Goal: Task Accomplishment & Management: Manage account settings

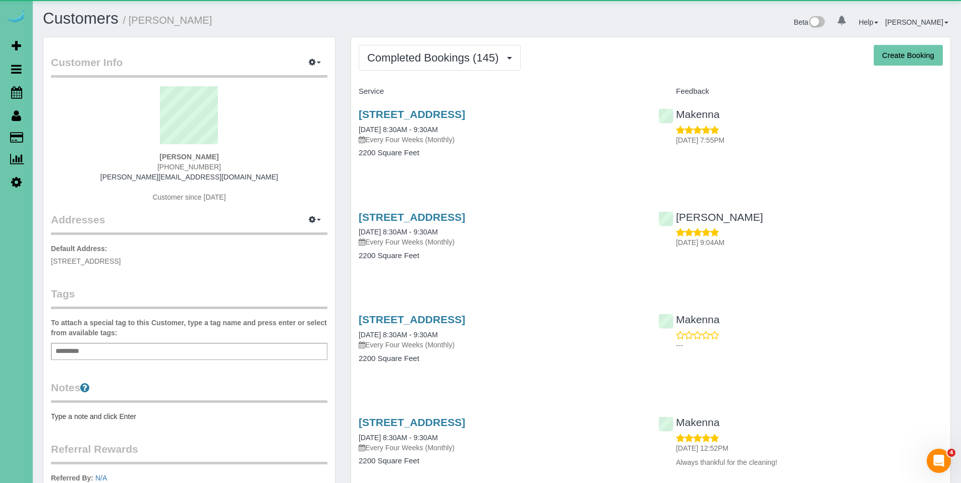
scroll to position [2720, 961]
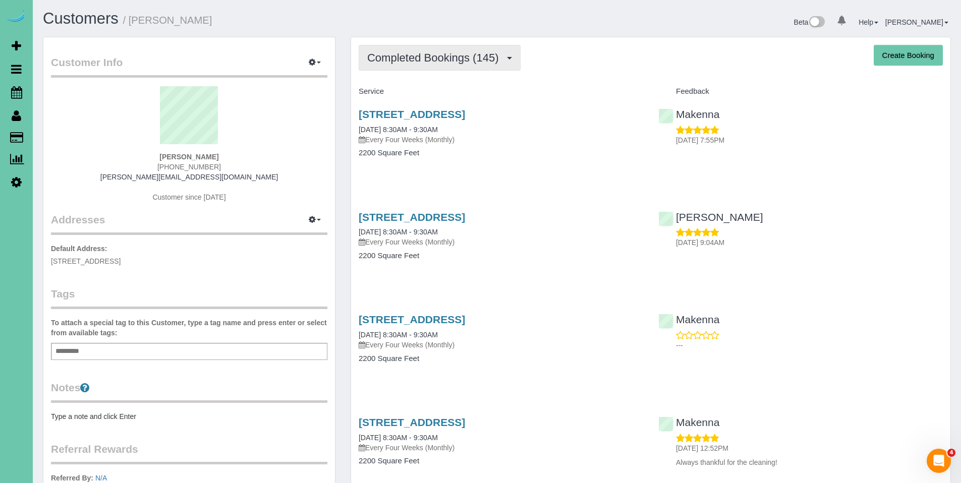
click at [411, 60] on span "Completed Bookings (145)" at bounding box center [435, 57] width 136 height 13
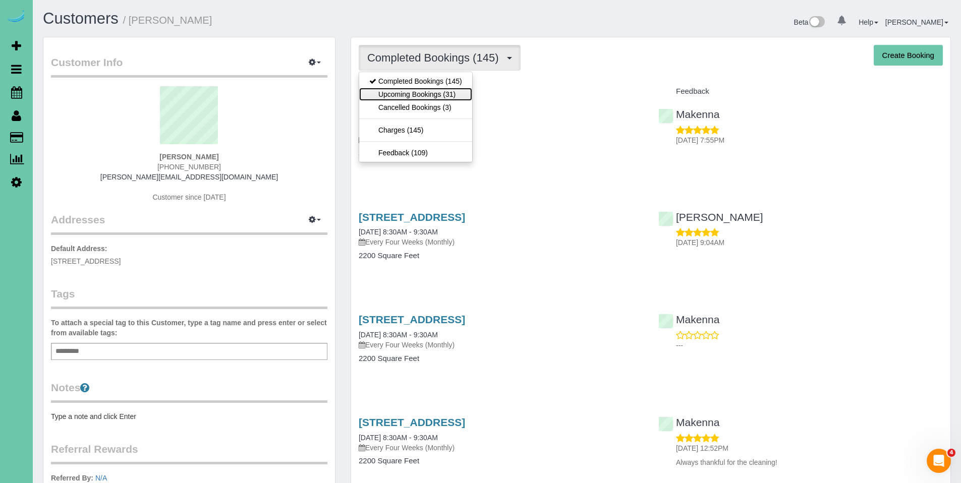
click at [411, 88] on link "Upcoming Bookings (31)" at bounding box center [415, 94] width 113 height 13
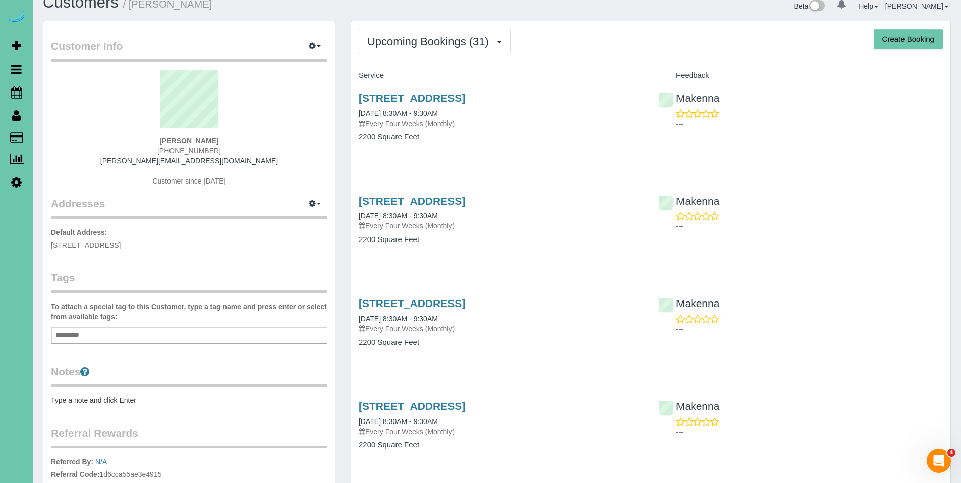
scroll to position [17, 0]
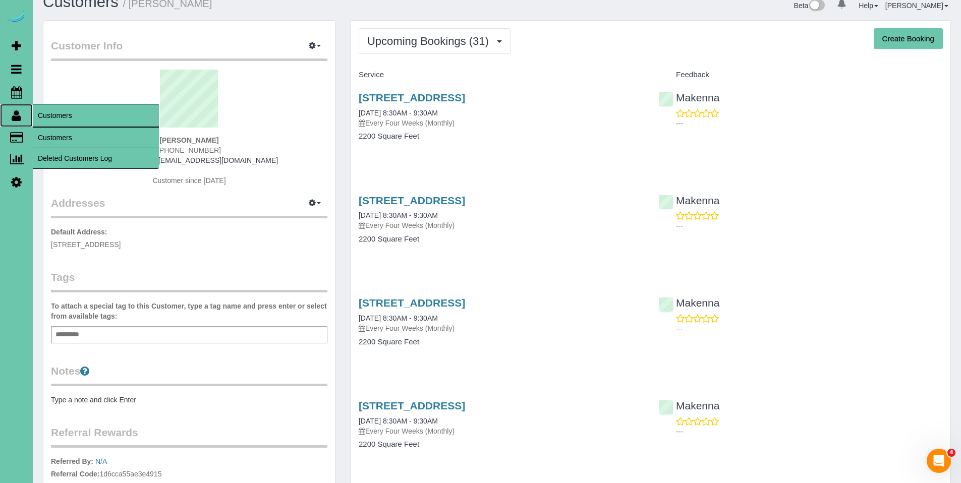
click at [18, 119] on icon at bounding box center [17, 115] width 10 height 12
click at [57, 135] on link "Customers" at bounding box center [96, 138] width 126 height 20
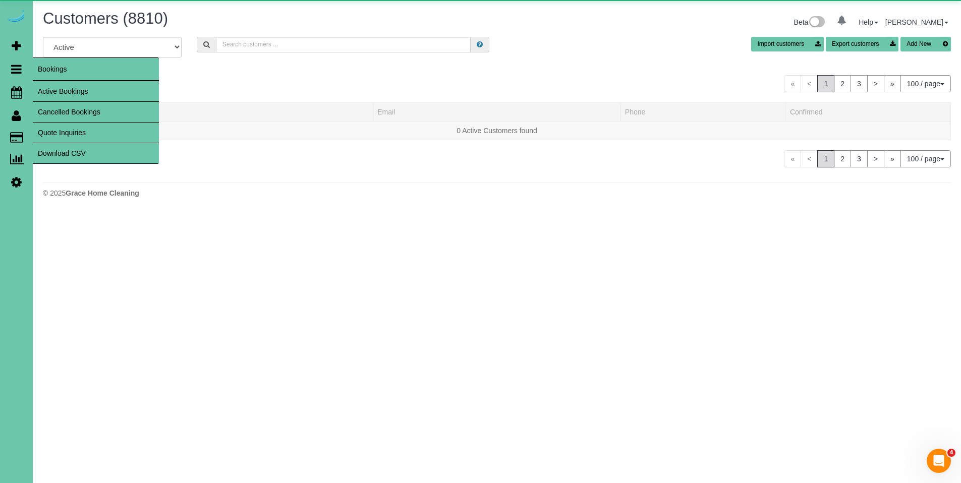
scroll to position [2312, 961]
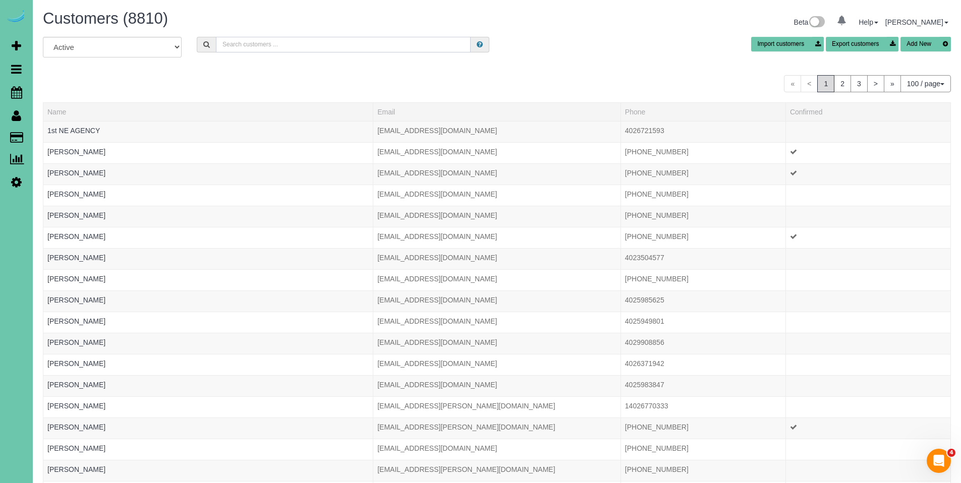
click at [274, 47] on input "text" at bounding box center [343, 45] width 255 height 16
type input "W"
type input "K"
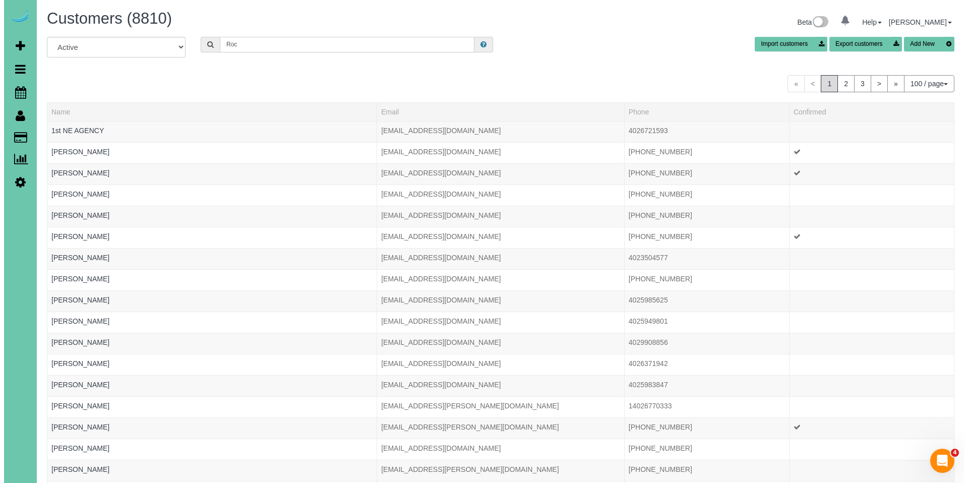
scroll to position [49302, 49467]
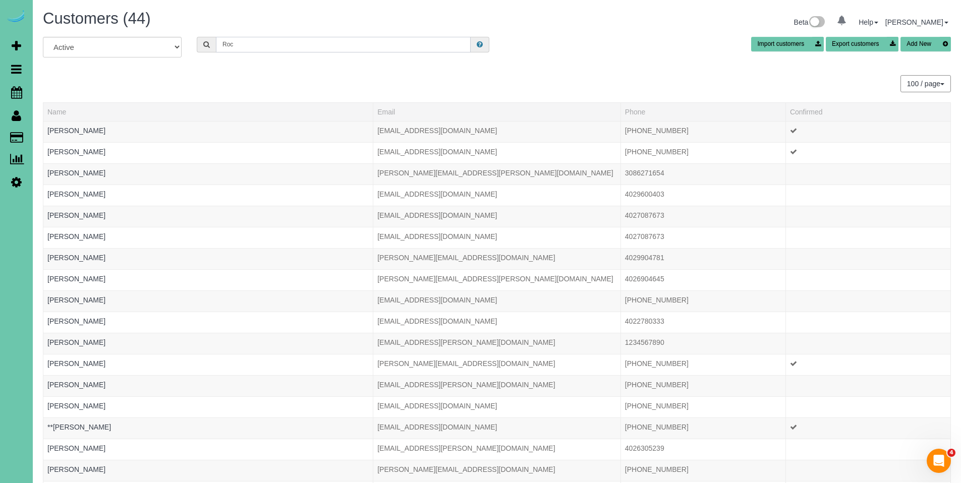
drag, startPoint x: 260, startPoint y: 44, endPoint x: 200, endPoint y: 42, distance: 60.0
click at [200, 42] on div "Roc" at bounding box center [343, 45] width 292 height 16
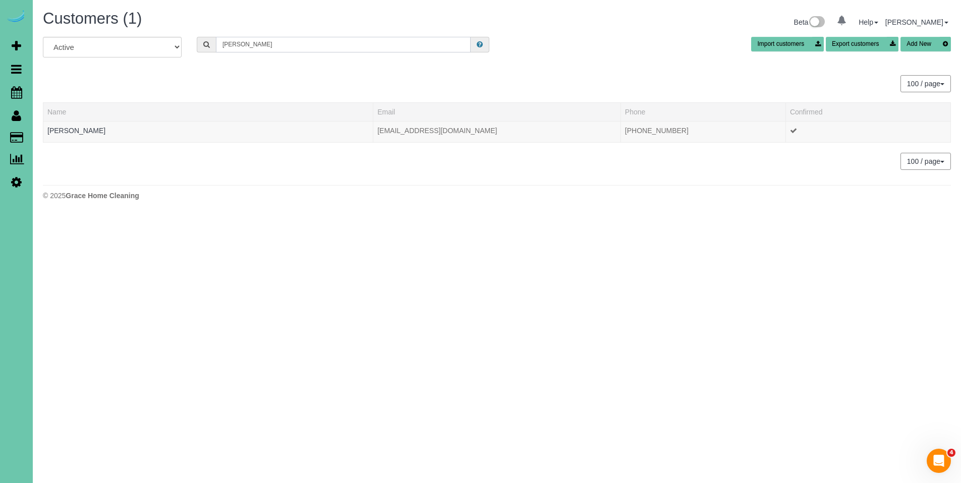
scroll to position [50213, 49460]
type input "wanda p"
click at [97, 133] on link "Wanda Predmore" at bounding box center [76, 131] width 58 height 8
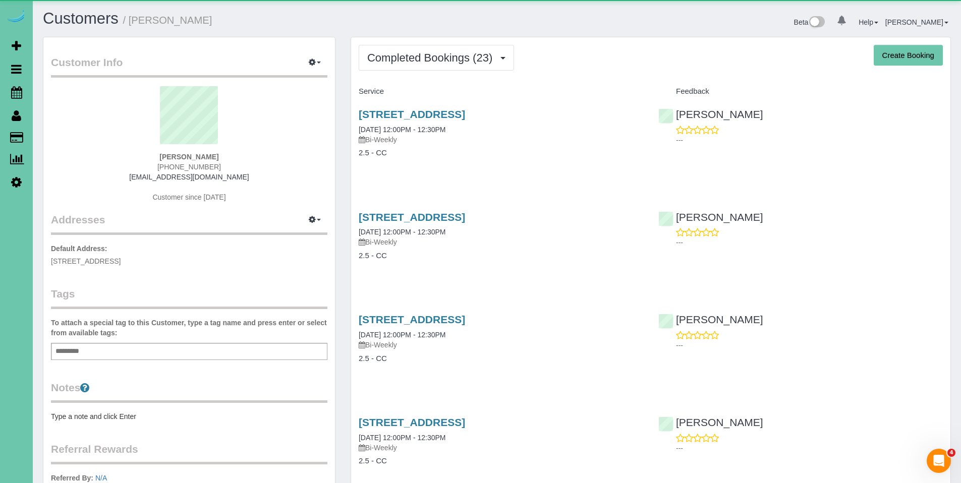
scroll to position [2515, 961]
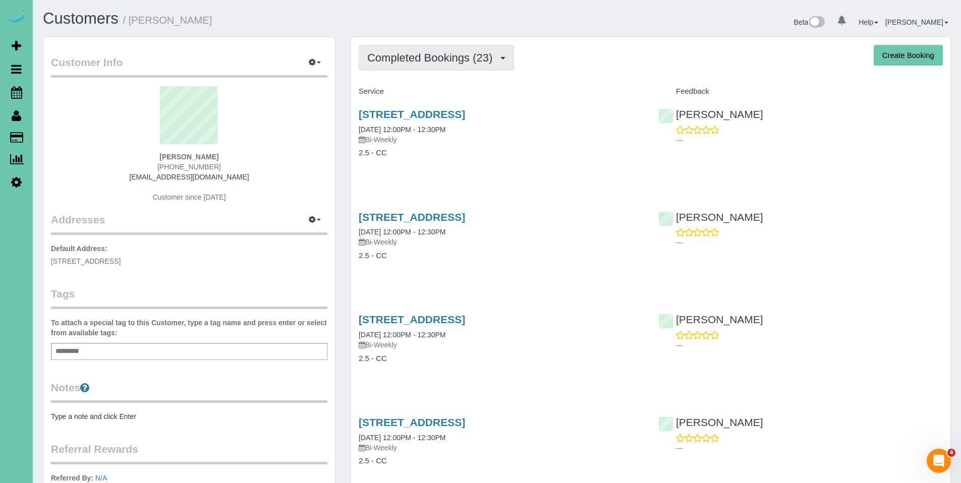
click at [437, 68] on button "Completed Bookings (23)" at bounding box center [436, 58] width 155 height 26
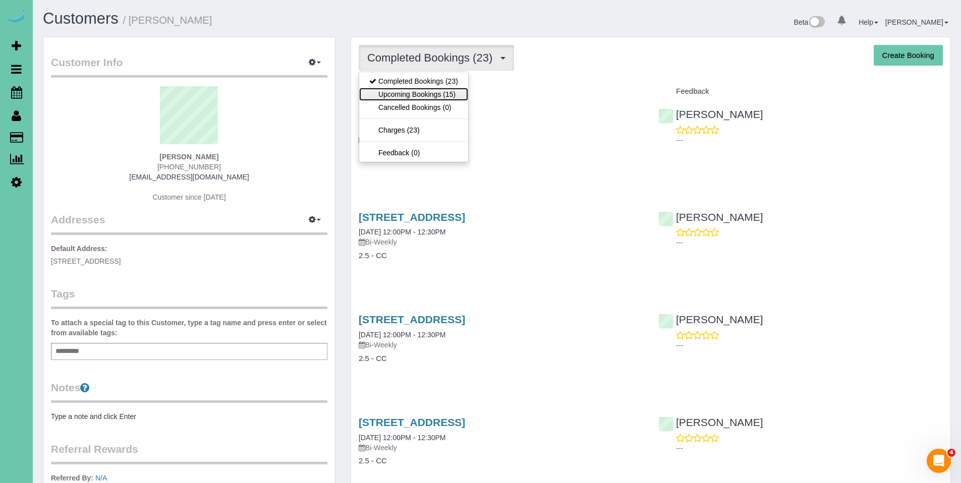
click at [427, 89] on link "Upcoming Bookings (15)" at bounding box center [413, 94] width 109 height 13
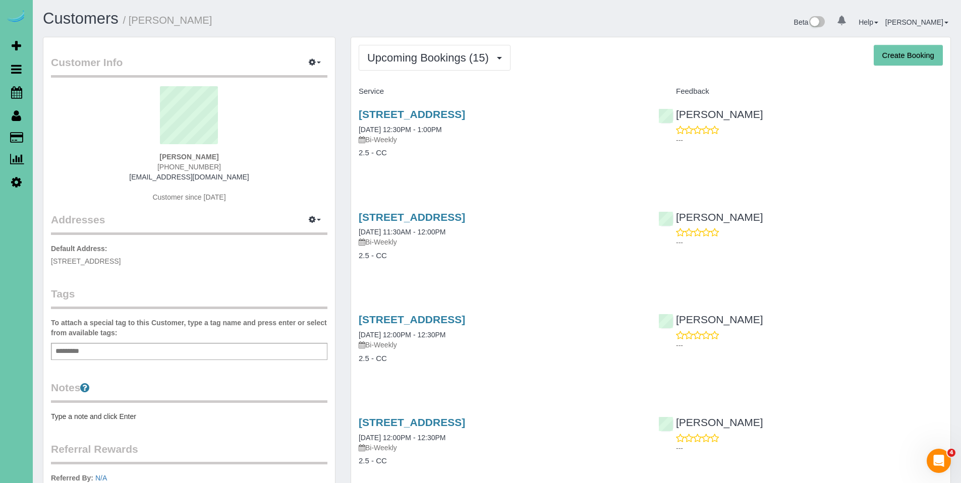
scroll to position [1814, 961]
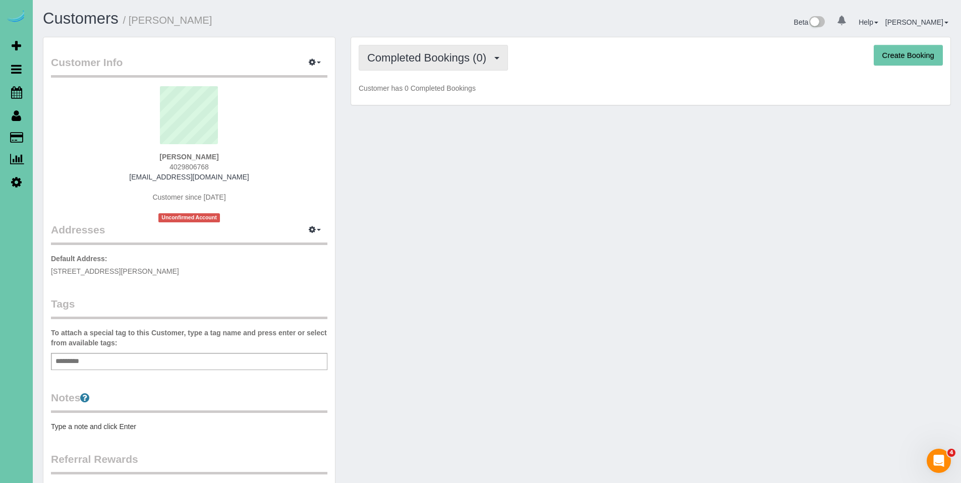
click at [424, 56] on span "Completed Bookings (0)" at bounding box center [429, 57] width 124 height 13
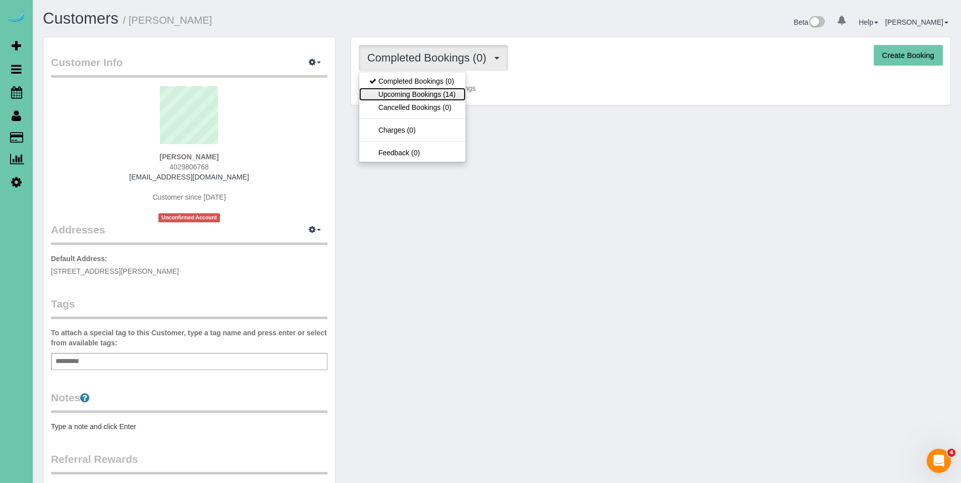
click at [414, 94] on link "Upcoming Bookings (14)" at bounding box center [412, 94] width 106 height 13
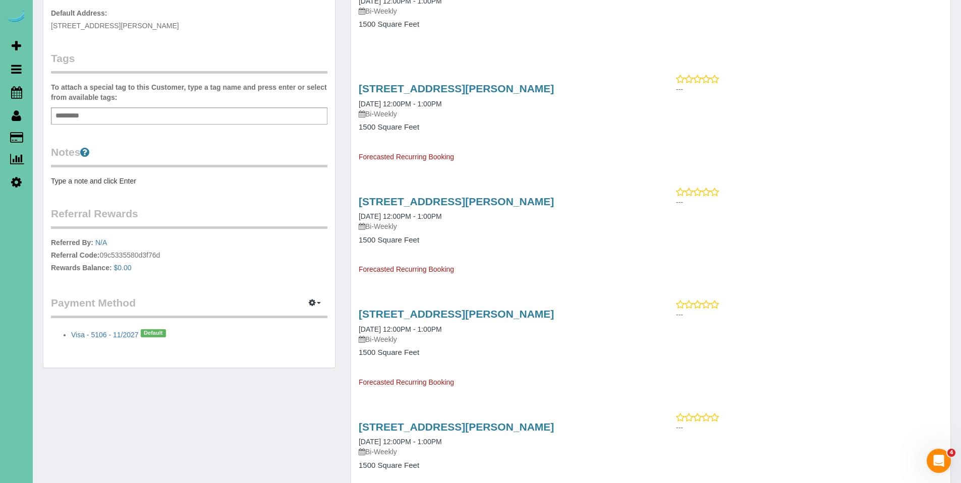
scroll to position [246, 0]
click at [315, 302] on icon "button" at bounding box center [312, 302] width 7 height 6
click at [290, 334] on link "Add Credit/Debit Card" at bounding box center [279, 334] width 94 height 13
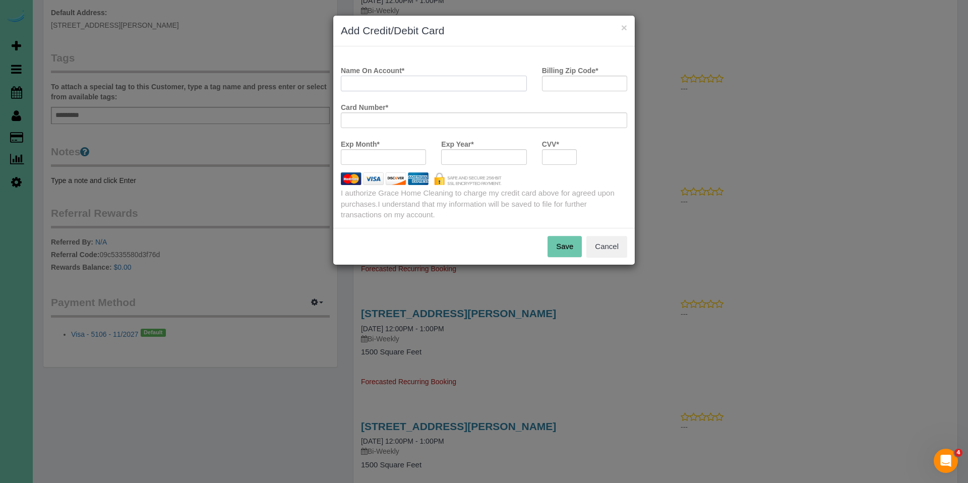
click at [475, 82] on input "Name On Account *" at bounding box center [434, 84] width 186 height 16
click at [602, 236] on button "Cancel" at bounding box center [606, 246] width 41 height 21
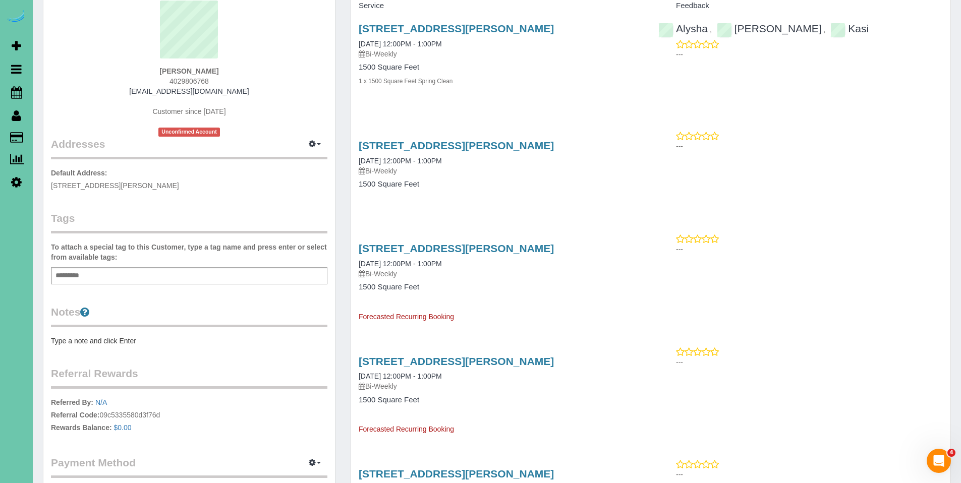
scroll to position [27, 0]
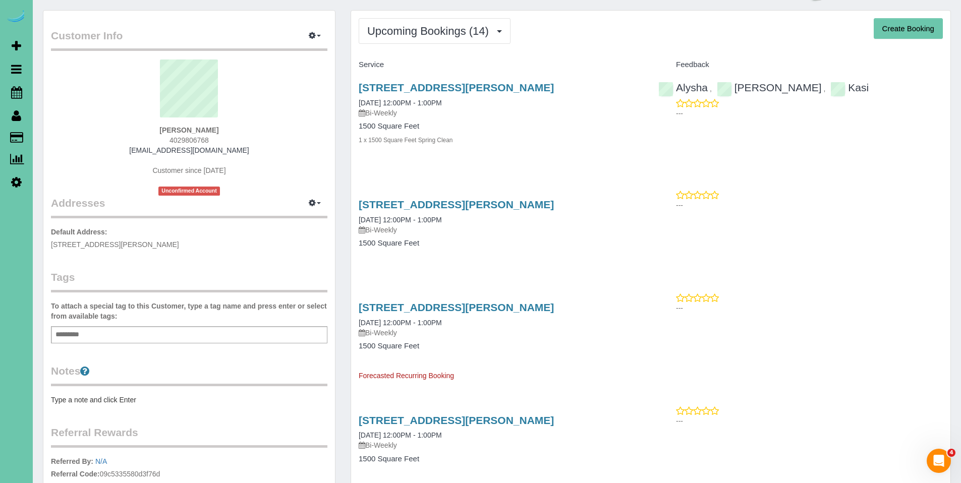
drag, startPoint x: 220, startPoint y: 135, endPoint x: 146, endPoint y: 134, distance: 74.6
click at [146, 134] on div "Katy Roshone 4029806768 katyroshone@gmail.com Customer since 2025 Unconfirmed A…" at bounding box center [189, 128] width 276 height 136
copy strong "Katy Roshone"
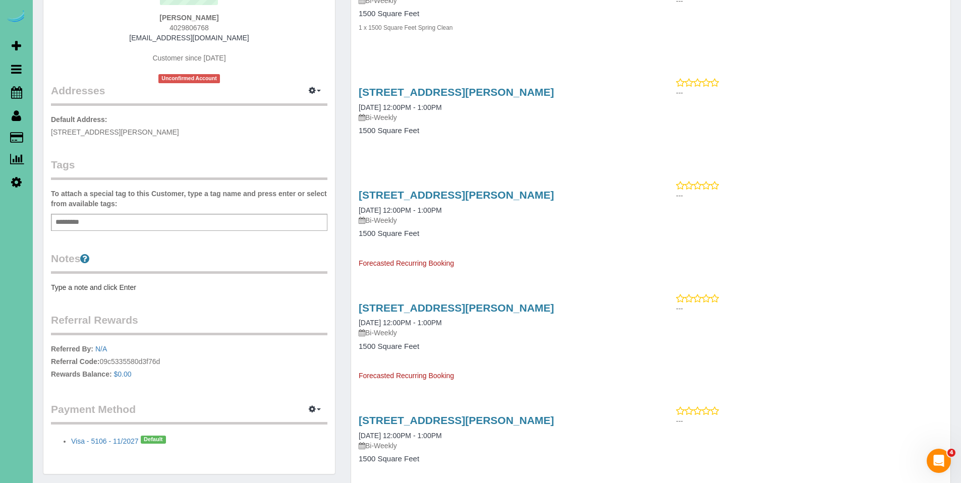
scroll to position [360, 0]
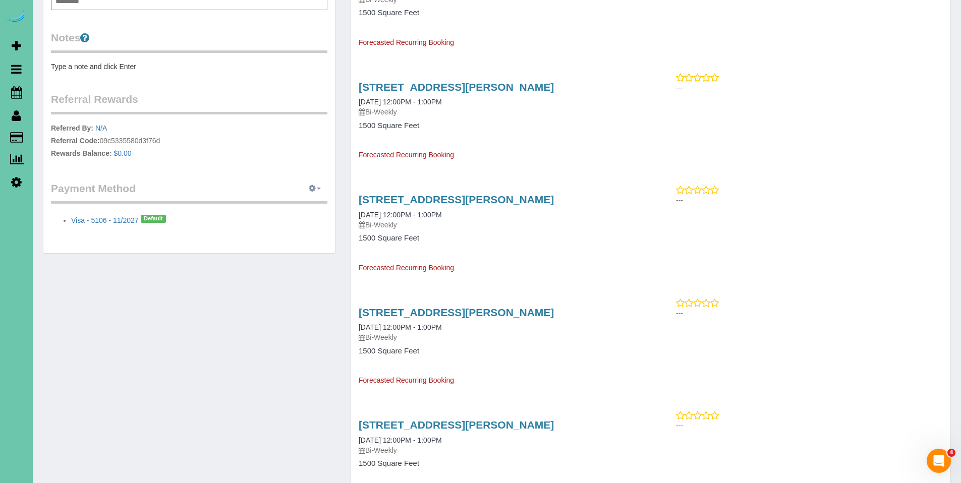
click at [314, 188] on icon "button" at bounding box center [312, 188] width 7 height 6
click at [302, 218] on link "Add Credit/Debit Card" at bounding box center [279, 220] width 94 height 13
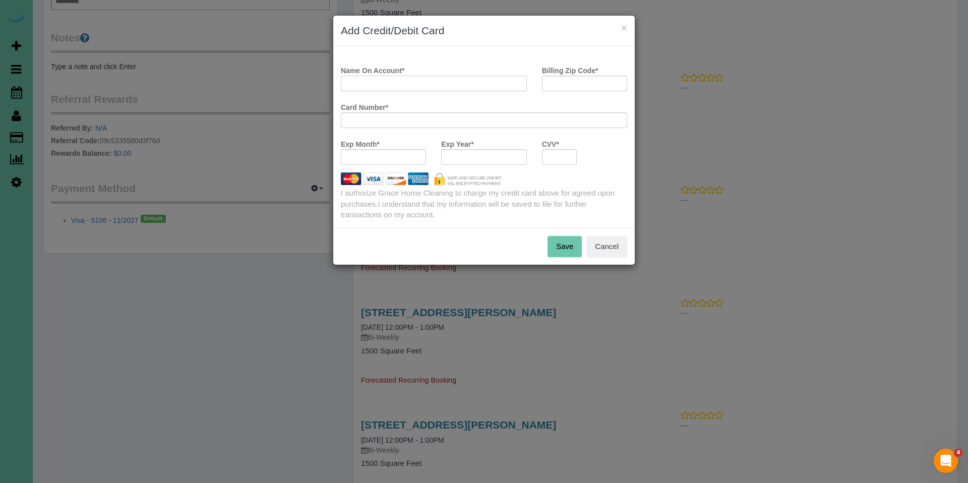
click at [467, 78] on input "Name On Account *" at bounding box center [434, 84] width 186 height 16
type input "Kathryn W Roshone"
type input "68134"
click at [480, 153] on iframe at bounding box center [484, 157] width 72 height 9
click at [481, 162] on div at bounding box center [483, 157] width 85 height 16
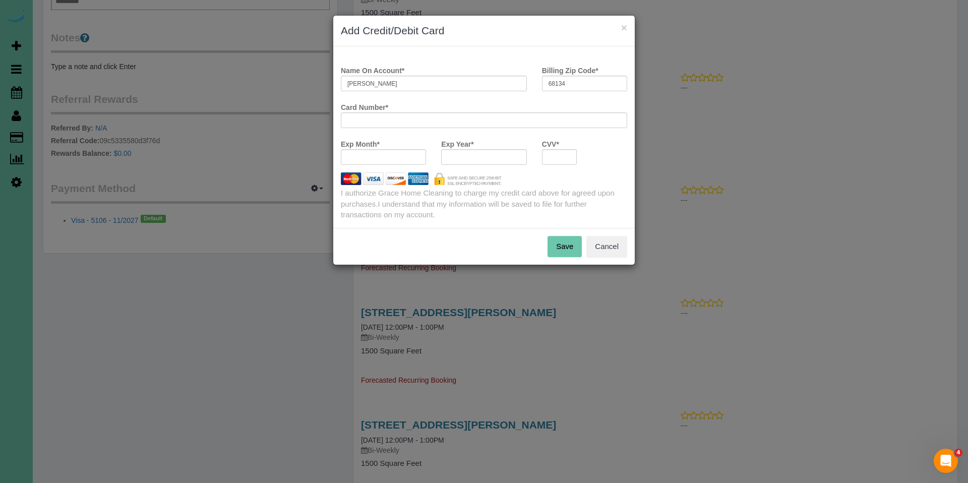
click at [481, 163] on div at bounding box center [483, 157] width 85 height 16
click at [478, 161] on div at bounding box center [483, 157] width 85 height 16
click at [477, 161] on div at bounding box center [483, 157] width 85 height 16
click at [565, 245] on button "Save" at bounding box center [565, 246] width 34 height 21
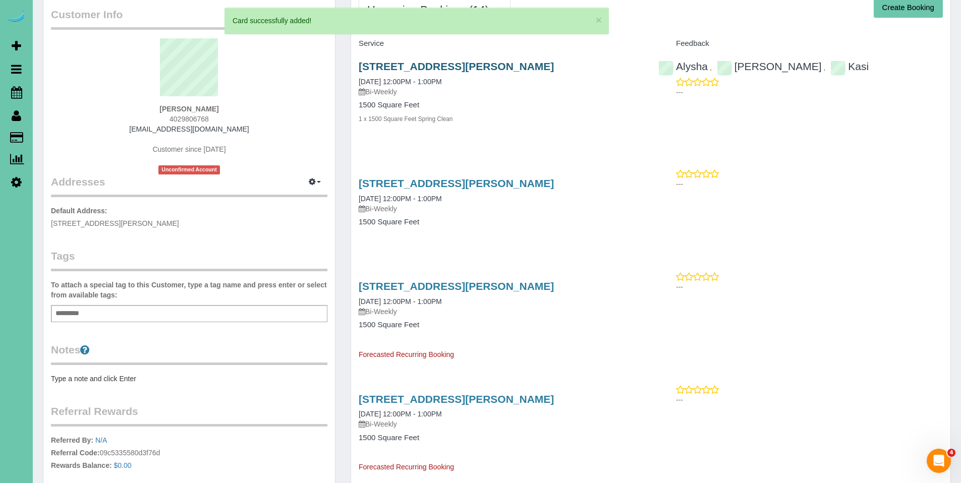
scroll to position [29, 0]
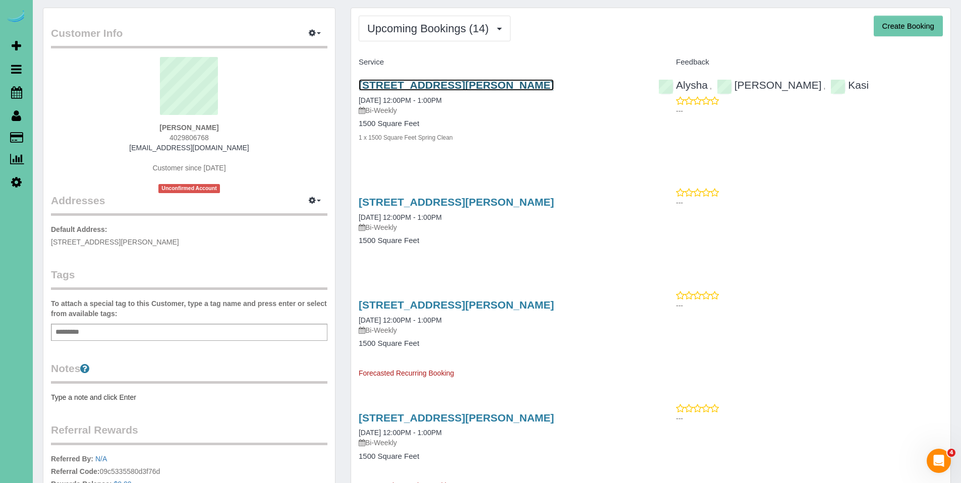
click at [446, 86] on link "8011 Manderson St., Omaha, NE 68134" at bounding box center [456, 85] width 195 height 12
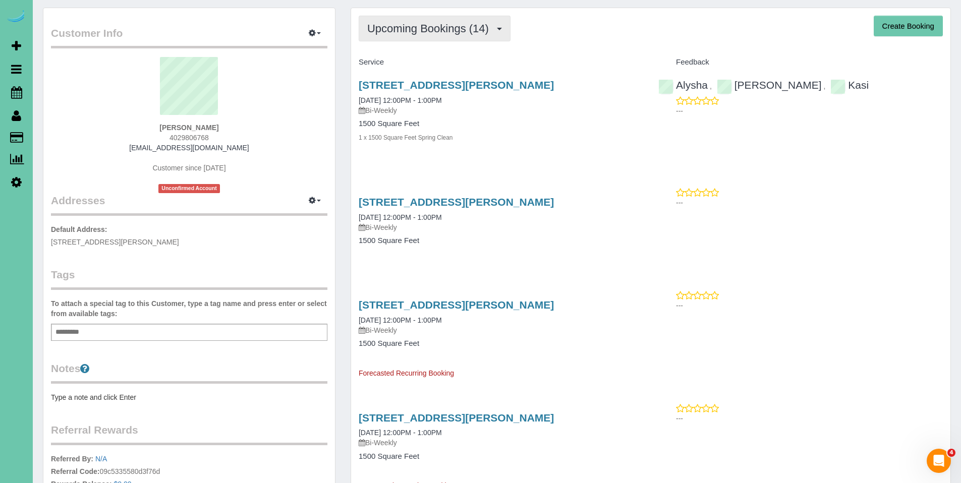
click at [419, 33] on span "Upcoming Bookings (14)" at bounding box center [430, 28] width 127 height 13
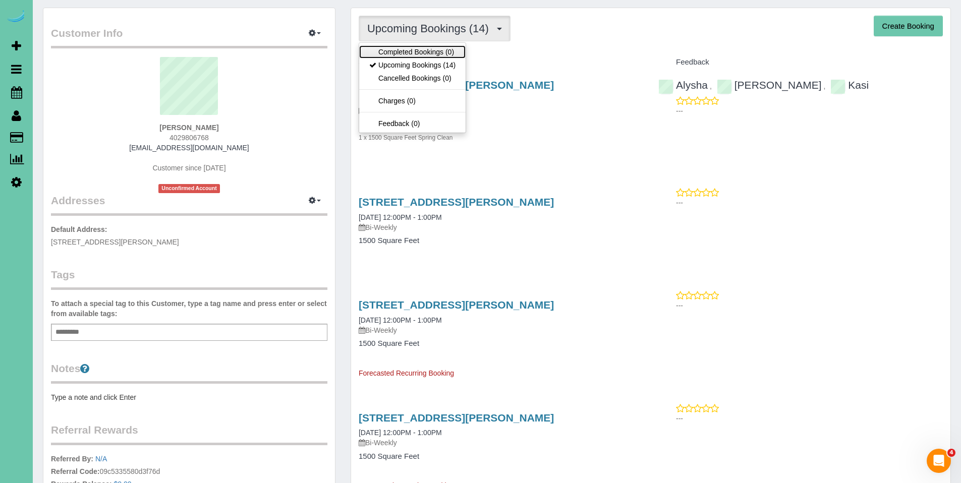
click at [416, 53] on link "Completed Bookings (0)" at bounding box center [412, 51] width 106 height 13
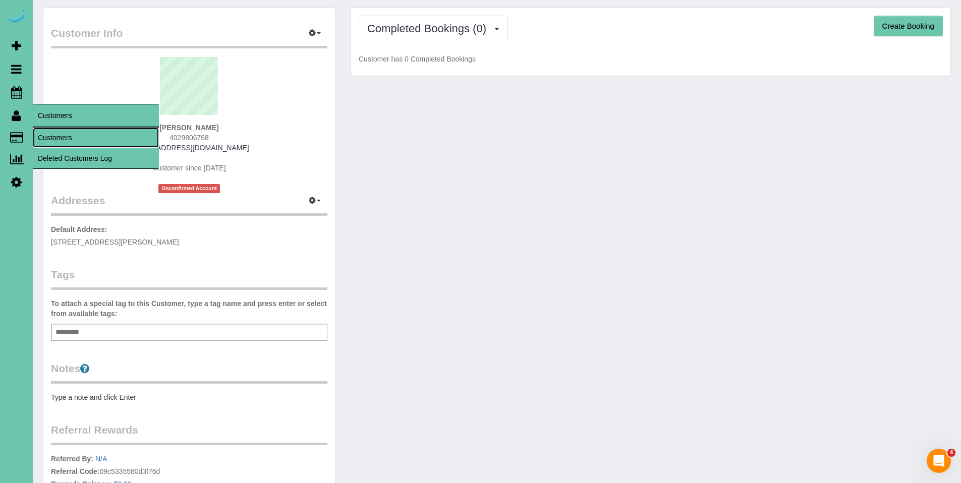
click at [57, 132] on link "Customers" at bounding box center [96, 138] width 126 height 20
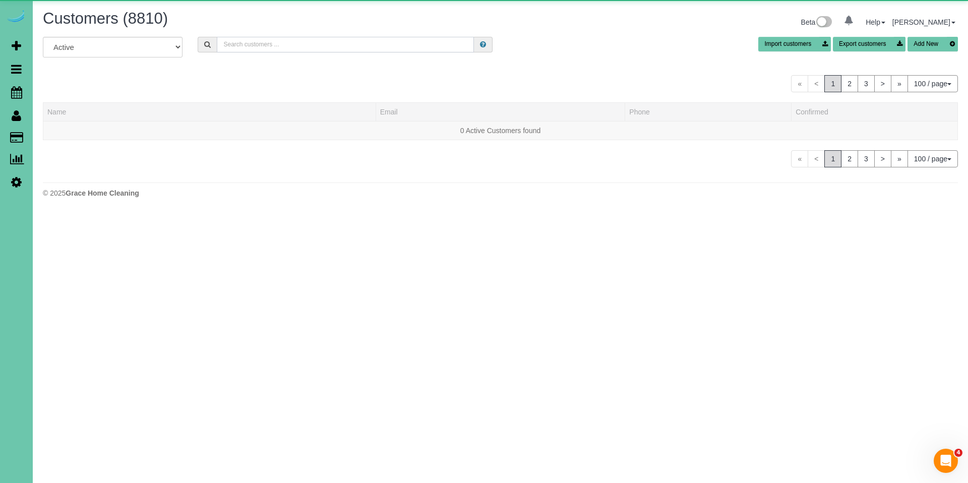
click at [319, 48] on input "text" at bounding box center [345, 45] width 257 height 16
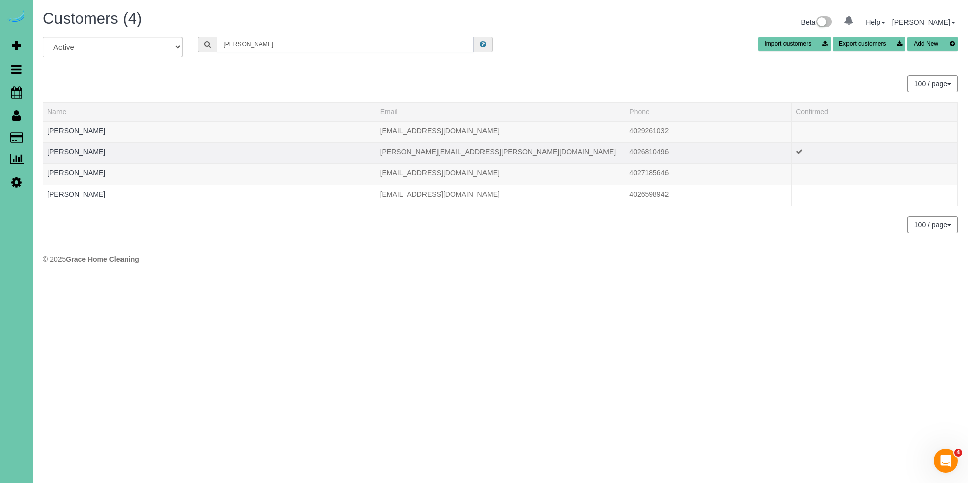
type input "utman"
click at [90, 157] on div at bounding box center [209, 158] width 324 height 3
click at [90, 154] on link "Johanna Utman" at bounding box center [76, 152] width 58 height 8
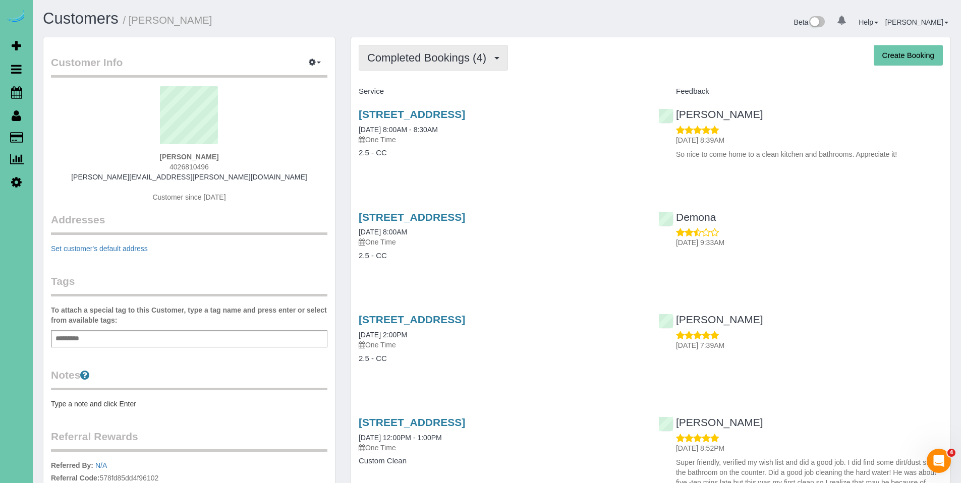
click at [431, 65] on button "Completed Bookings (4)" at bounding box center [433, 58] width 149 height 26
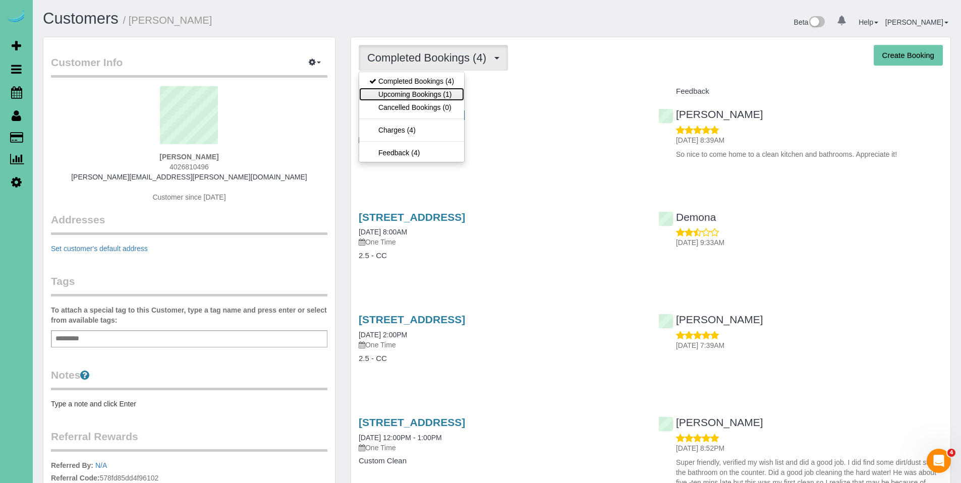
click at [425, 93] on link "Upcoming Bookings (1)" at bounding box center [411, 94] width 105 height 13
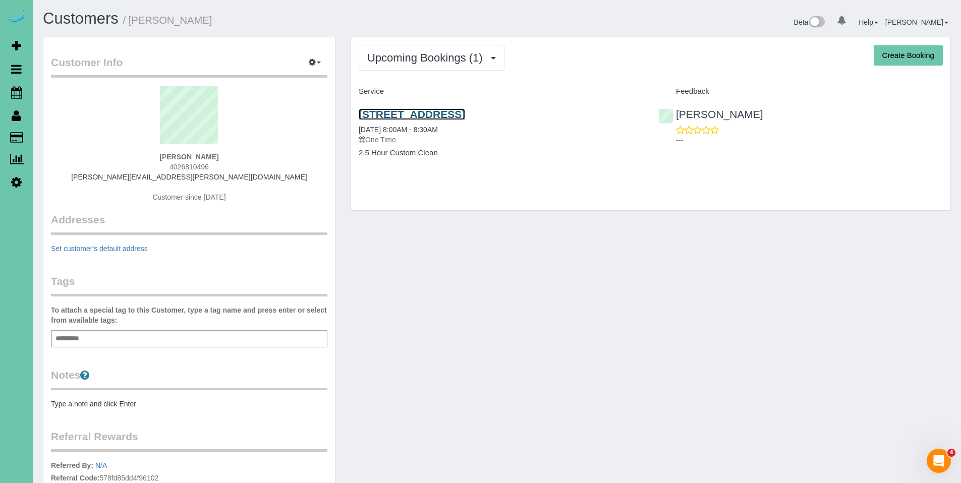
click at [440, 116] on link "8614 S 97th Street, La Vista, NE 68128" at bounding box center [412, 114] width 106 height 12
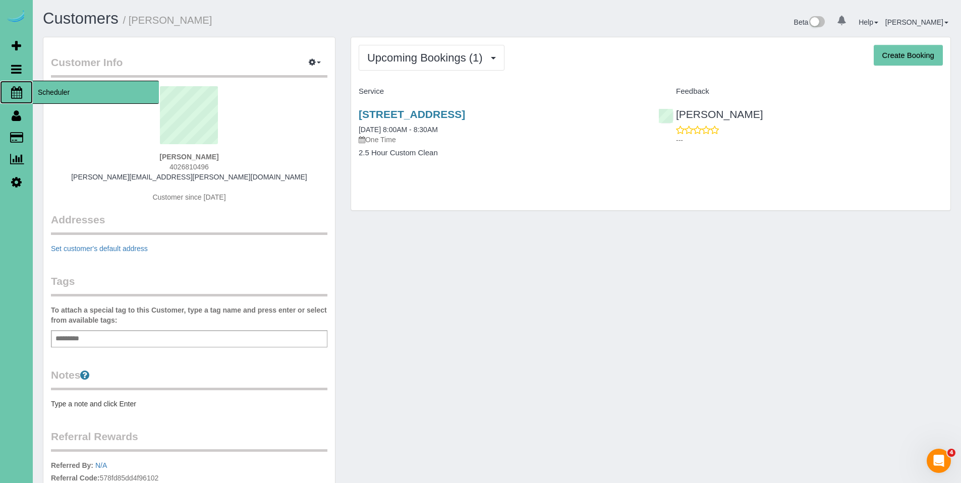
click at [49, 91] on span "Scheduler" at bounding box center [96, 92] width 126 height 23
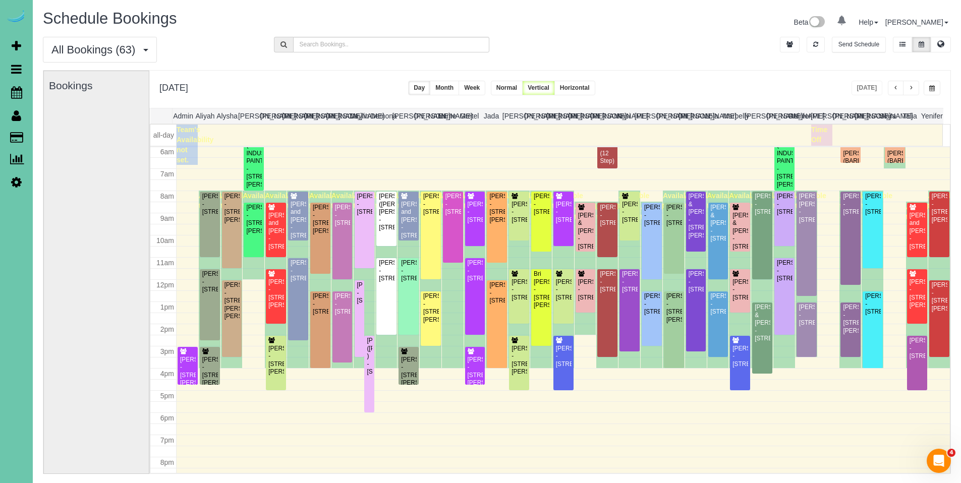
scroll to position [134, 0]
click at [912, 88] on span "button" at bounding box center [910, 88] width 5 height 6
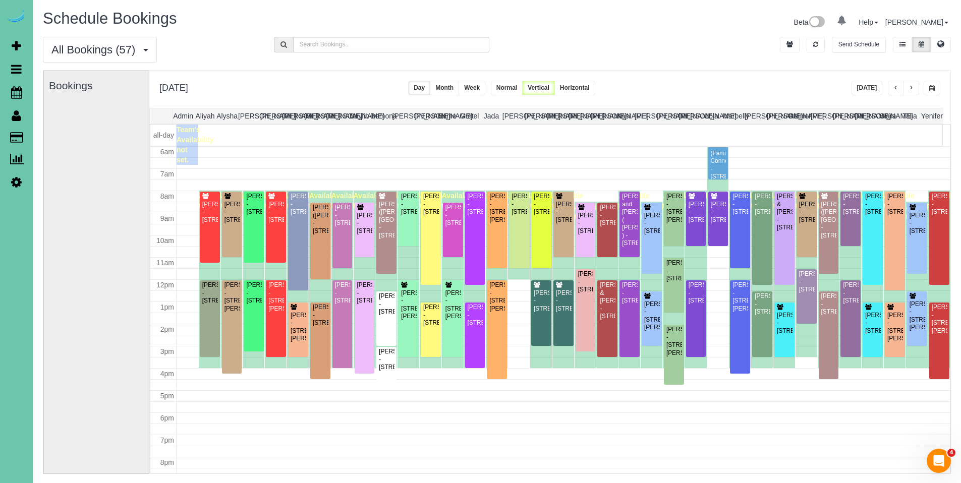
click at [912, 88] on span "button" at bounding box center [910, 88] width 5 height 6
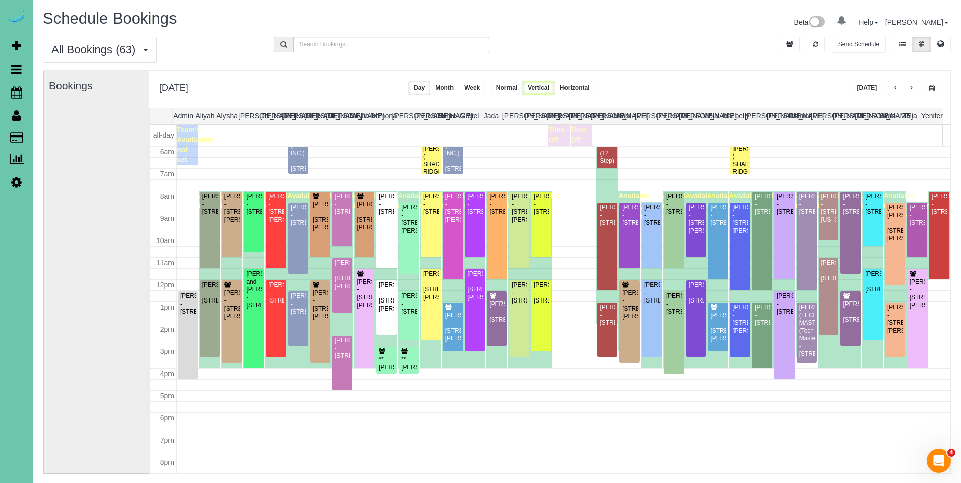
click at [912, 88] on span "button" at bounding box center [910, 88] width 5 height 6
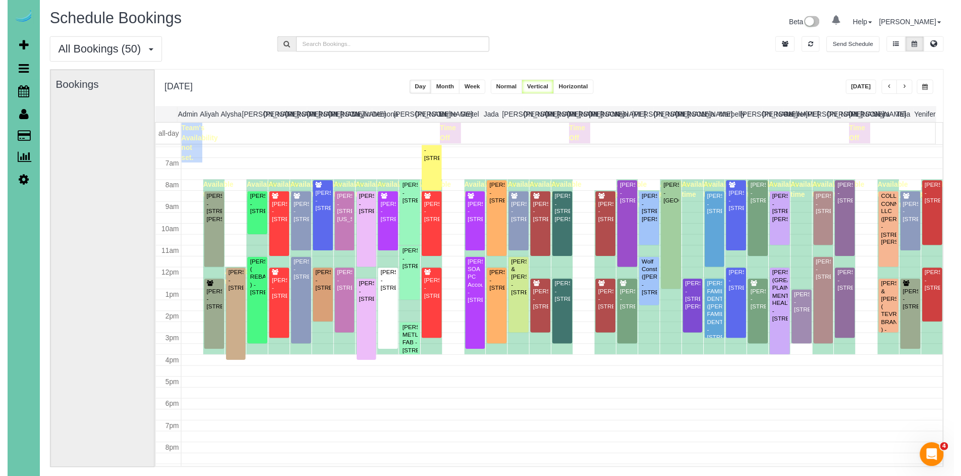
scroll to position [154, 0]
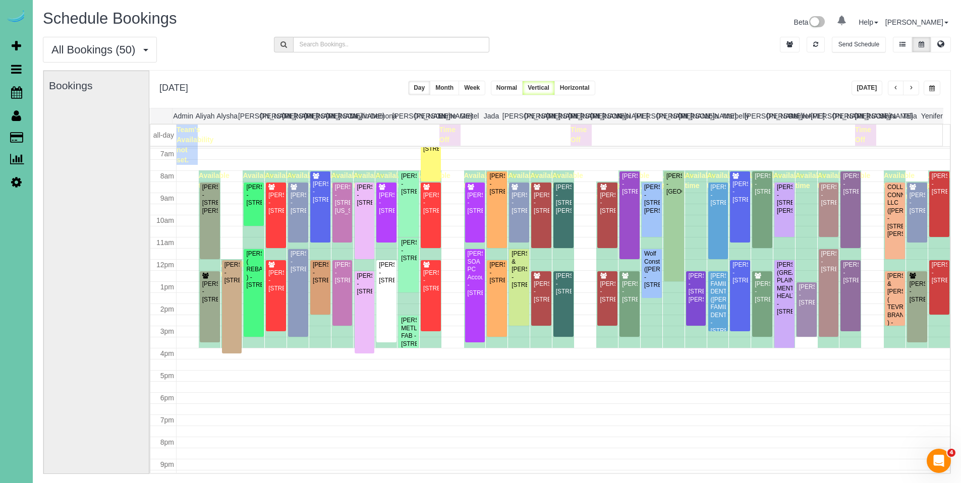
click at [929, 86] on span "button" at bounding box center [932, 88] width 6 height 6
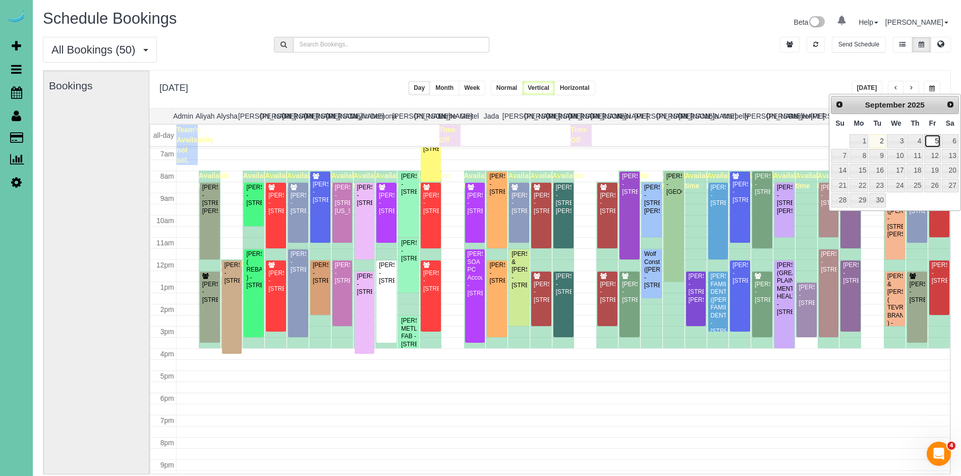
click at [934, 144] on link "5" at bounding box center [932, 141] width 16 height 14
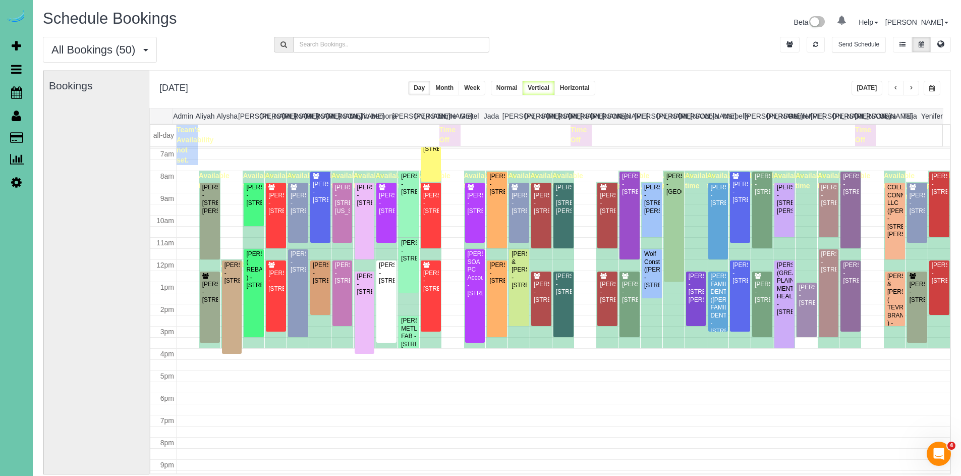
click at [678, 64] on div "All Bookings (50) All Bookings Unassigned Bookings Recurring Bookings New Custo…" at bounding box center [496, 53] width 923 height 33
click at [710, 40] on div "All Bookings (50) All Bookings Unassigned Bookings Recurring Bookings New Custo…" at bounding box center [496, 53] width 923 height 33
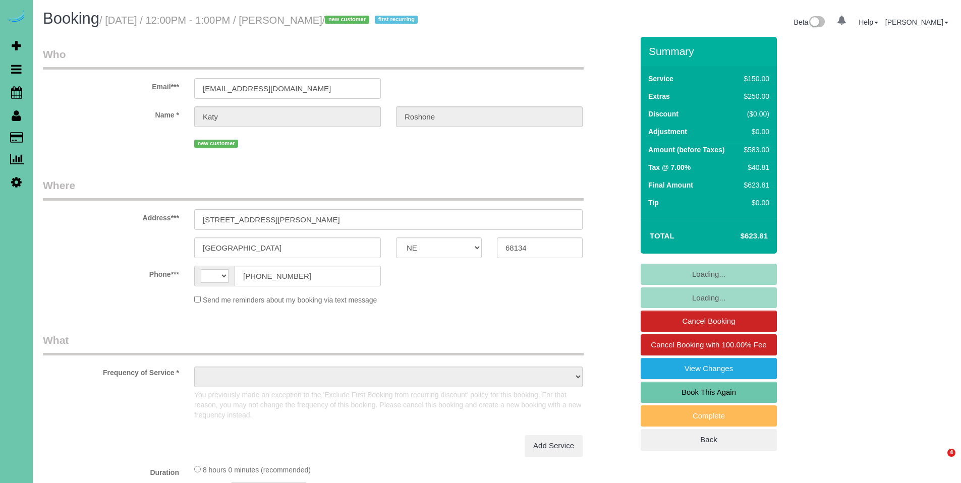
select select "NE"
select select "string:US"
select select "object:645"
select select "number:34"
select select "number:42"
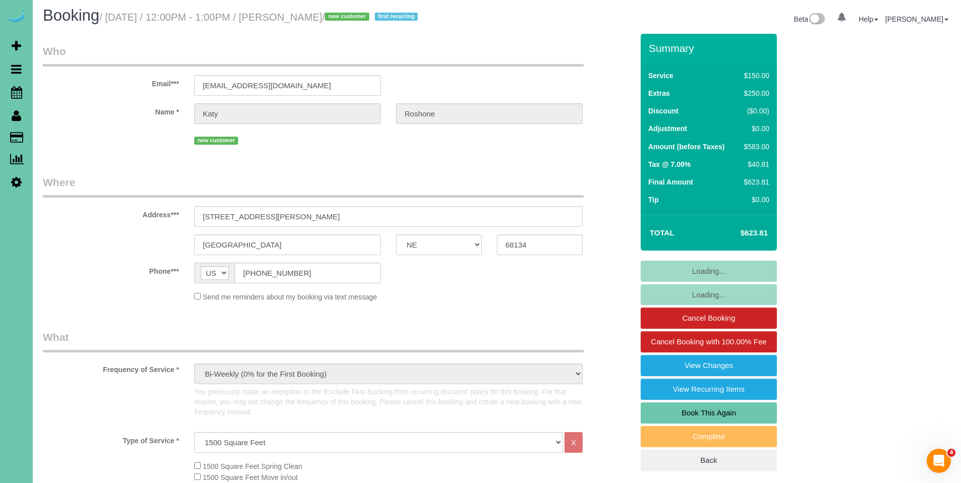
select select "object:935"
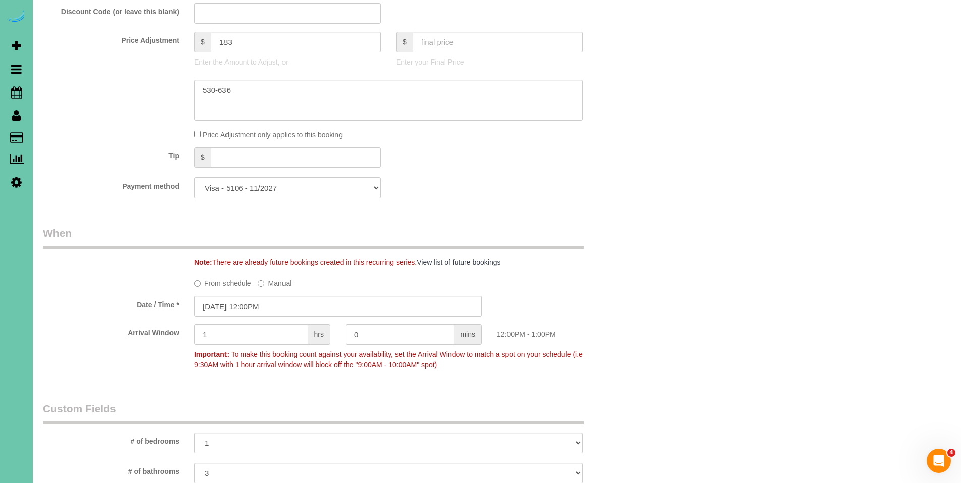
scroll to position [601, 0]
click at [306, 190] on select "Visa - 5106 - 11/2027 Visa - 5164 - 05/2030 (Default) Add Credit Card ─────────…" at bounding box center [287, 187] width 187 height 21
select select "string:fspay-4bac9bef-6070-4148-9bec-9bf1e01f6ce8"
click at [194, 177] on select "Visa - 5106 - 11/2027 Visa - 5164 - 05/2030 (Default) Add Credit Card ─────────…" at bounding box center [287, 187] width 187 height 21
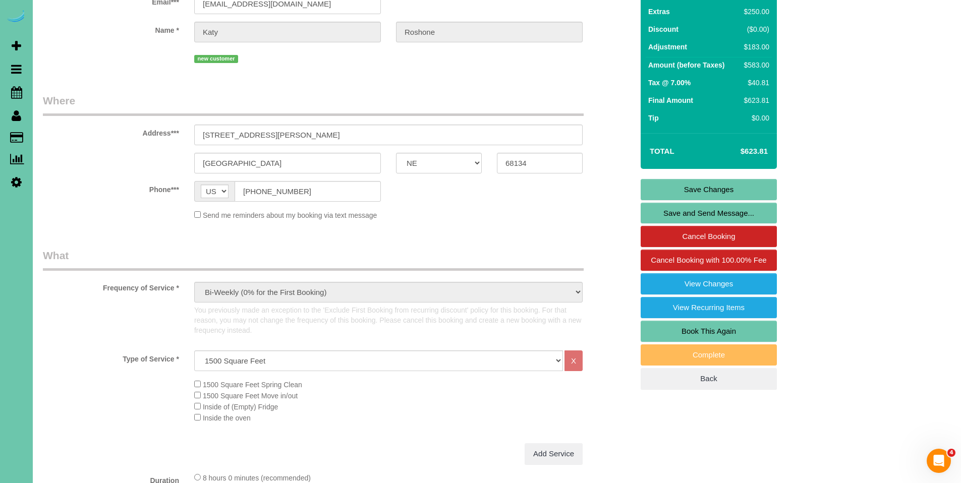
scroll to position [0, 0]
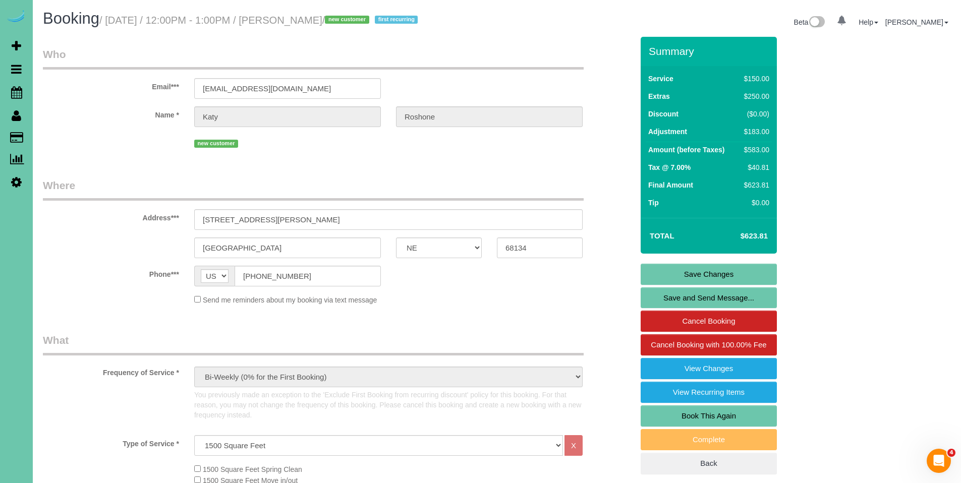
click at [725, 273] on link "Save Changes" at bounding box center [708, 274] width 136 height 21
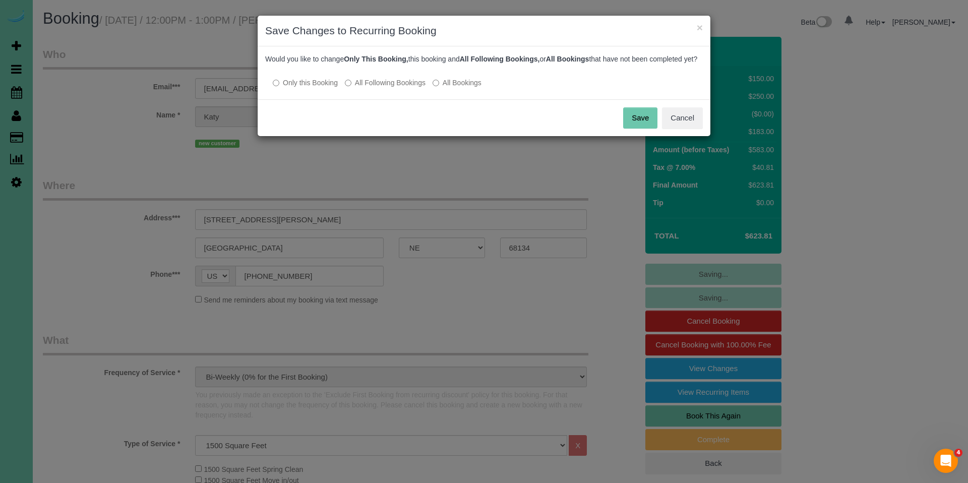
click at [402, 88] on label "All Following Bookings" at bounding box center [385, 83] width 81 height 10
click at [640, 127] on button "Save" at bounding box center [640, 117] width 34 height 21
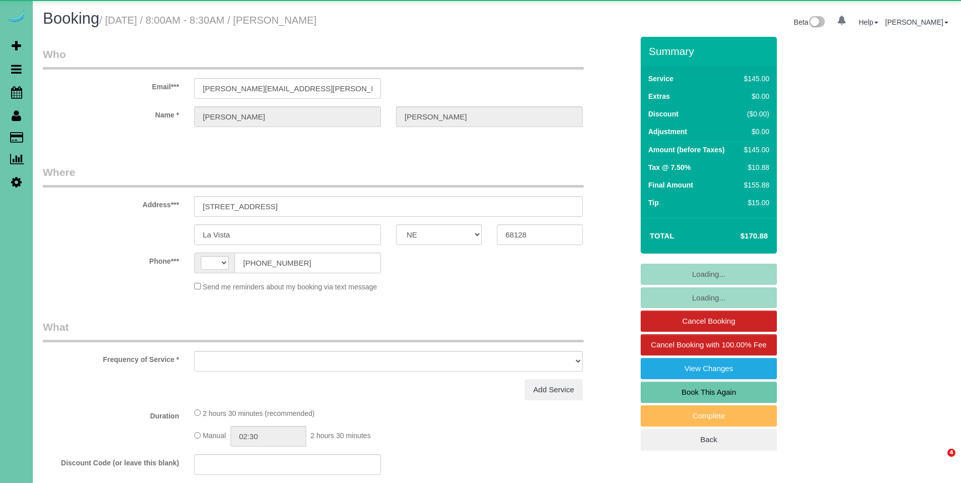
select select "NE"
select select "string:[GEOGRAPHIC_DATA]"
select select "object:621"
select select "string:fspay-eabba902-004d-4a51-95a6-39138cddff05"
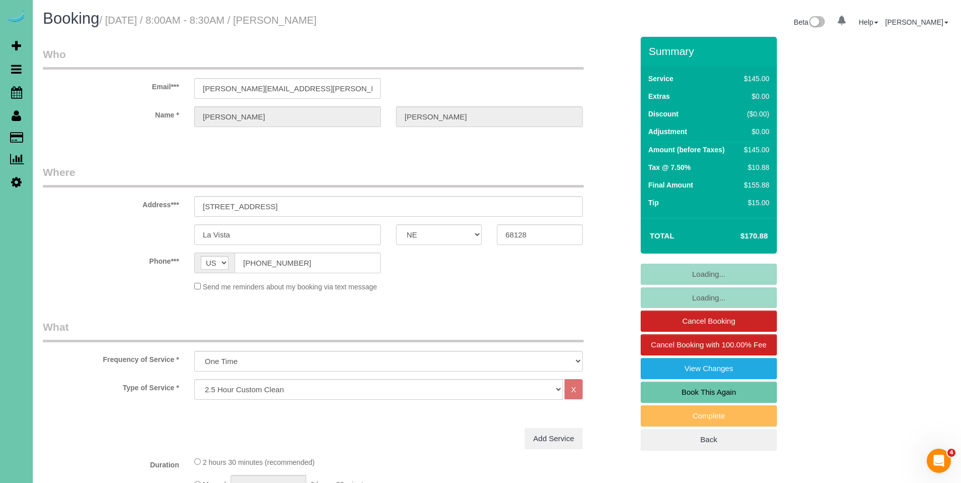
select select "object:877"
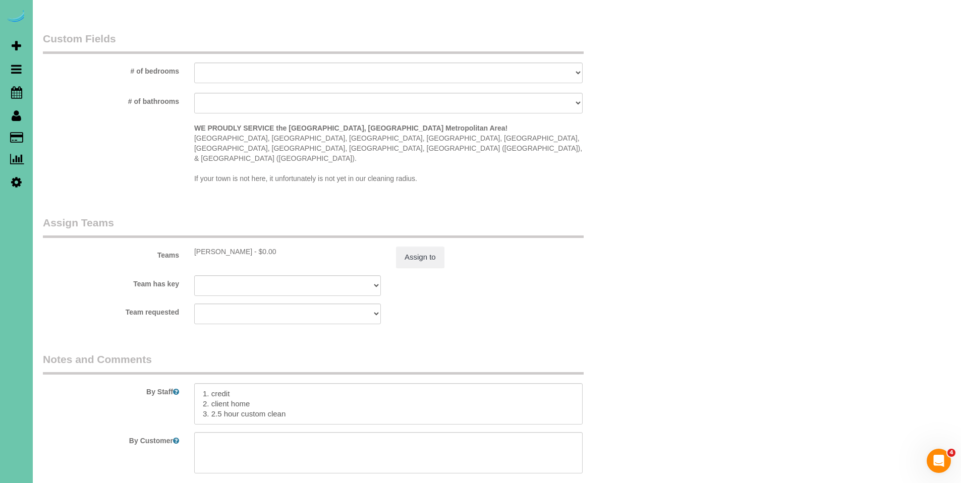
scroll to position [914, 0]
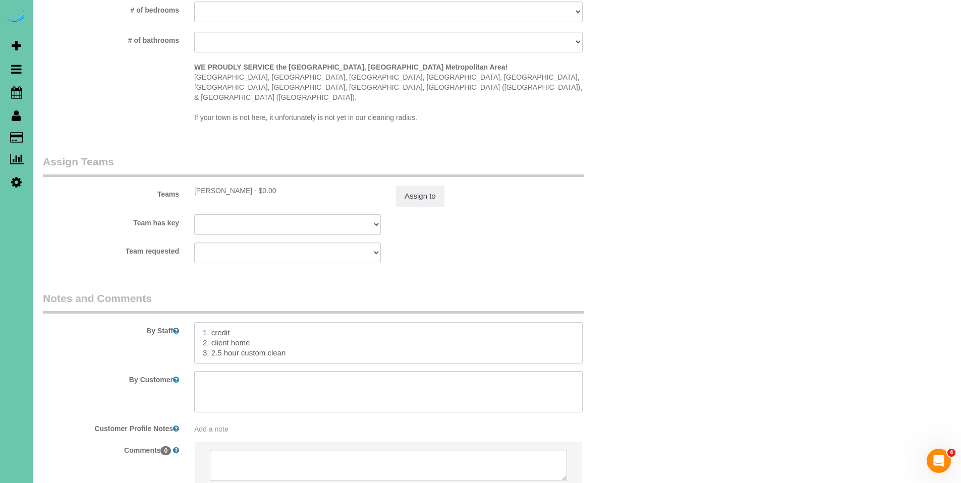
click at [263, 322] on textarea at bounding box center [388, 342] width 388 height 41
type textarea "1. credit 2. client home - Husband [PERSON_NAME] will be in the basement [PHONE…"
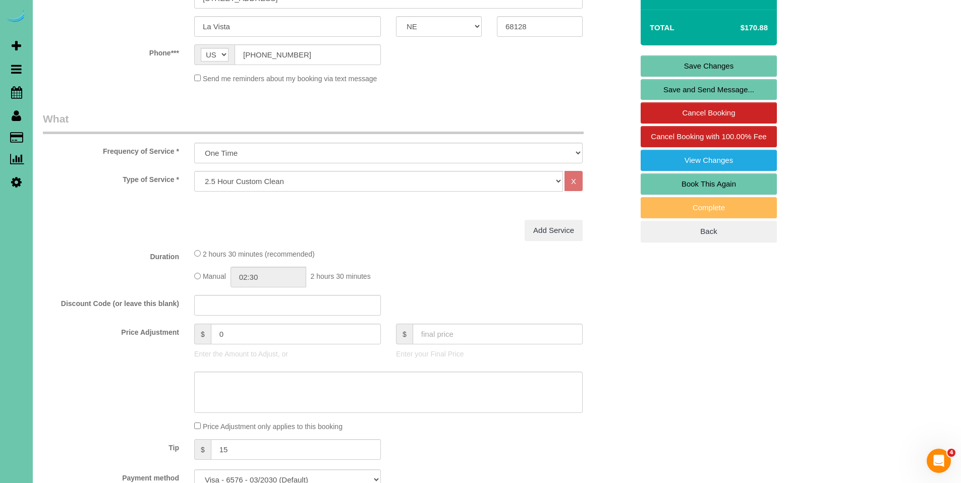
scroll to position [0, 0]
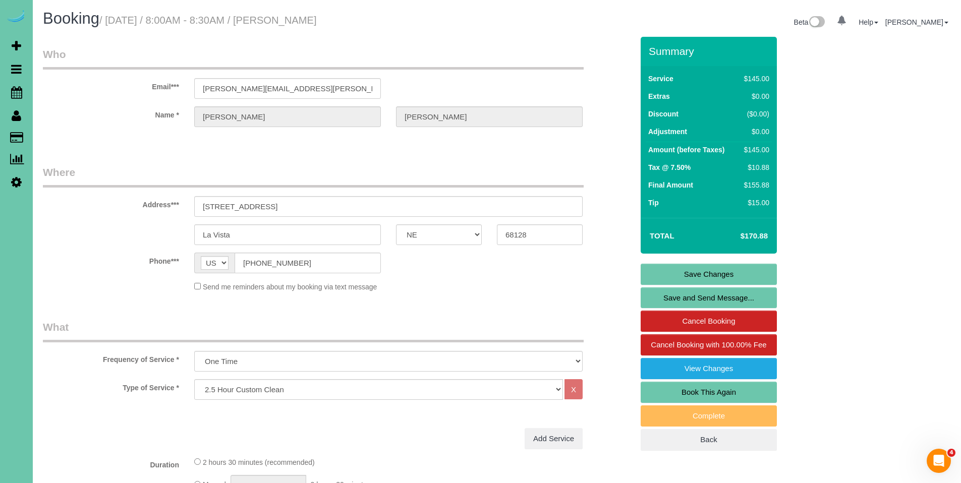
click at [697, 275] on link "Save Changes" at bounding box center [708, 274] width 136 height 21
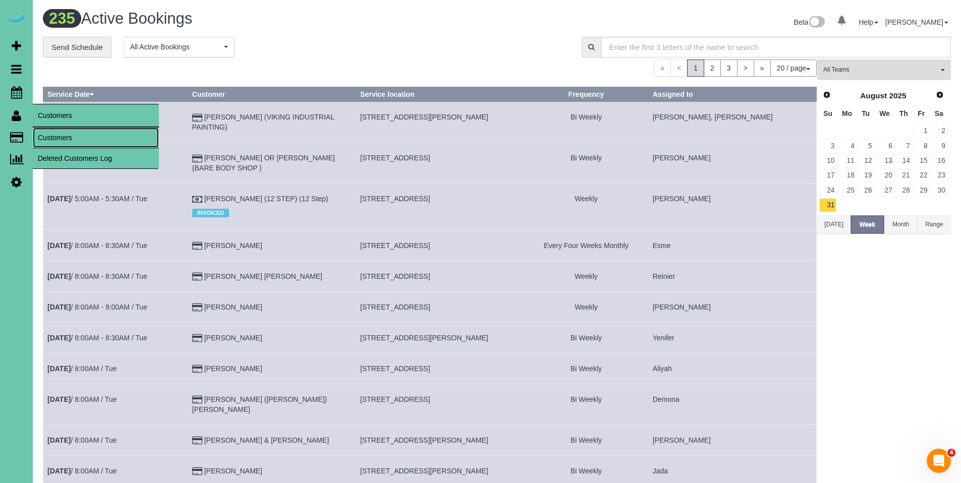
click at [55, 132] on link "Customers" at bounding box center [96, 138] width 126 height 20
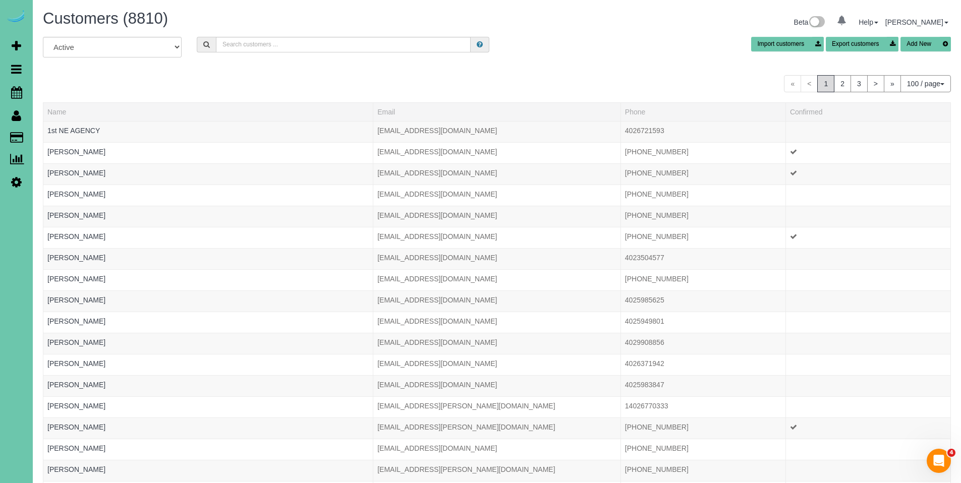
click at [364, 32] on div "Customers (8810) Beta 0 Your Notifications You have 0 alerts Help Help Docs Tak…" at bounding box center [496, 23] width 923 height 27
click at [369, 55] on div "All Active Archived Import customers Export customers Add New" at bounding box center [496, 51] width 923 height 28
click at [371, 52] on input "text" at bounding box center [343, 45] width 255 height 16
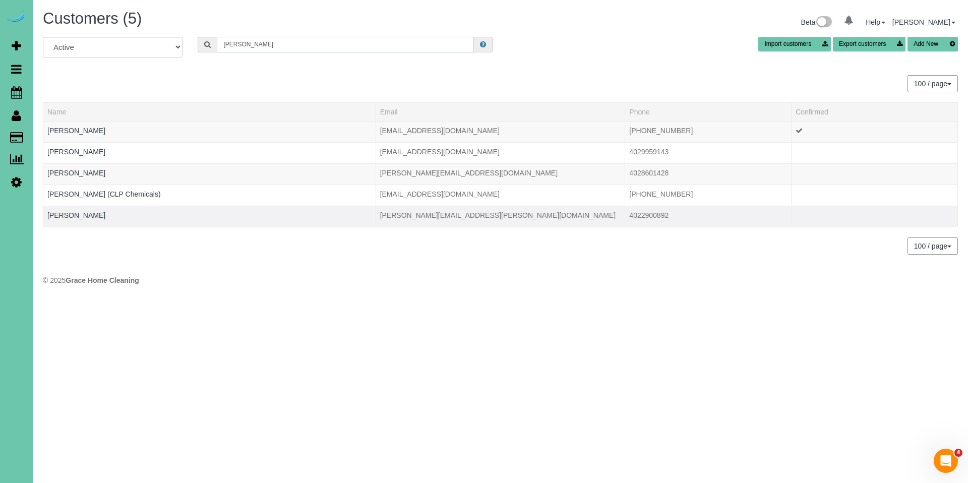
type input "jamie k"
click at [419, 212] on td "[PERSON_NAME][EMAIL_ADDRESS][PERSON_NAME][DOMAIN_NAME]" at bounding box center [501, 216] width 250 height 21
click at [53, 214] on link "Jamie Kratky" at bounding box center [76, 215] width 58 height 8
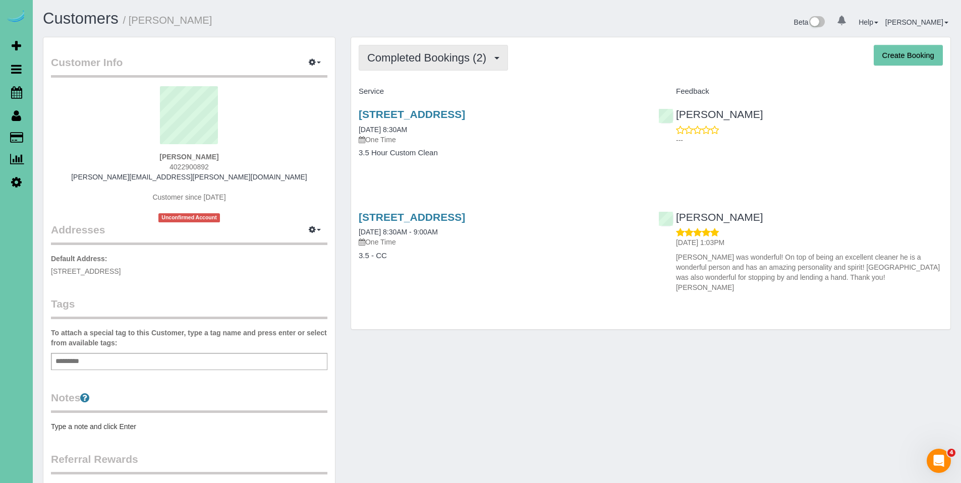
click at [406, 65] on button "Completed Bookings (2)" at bounding box center [433, 58] width 149 height 26
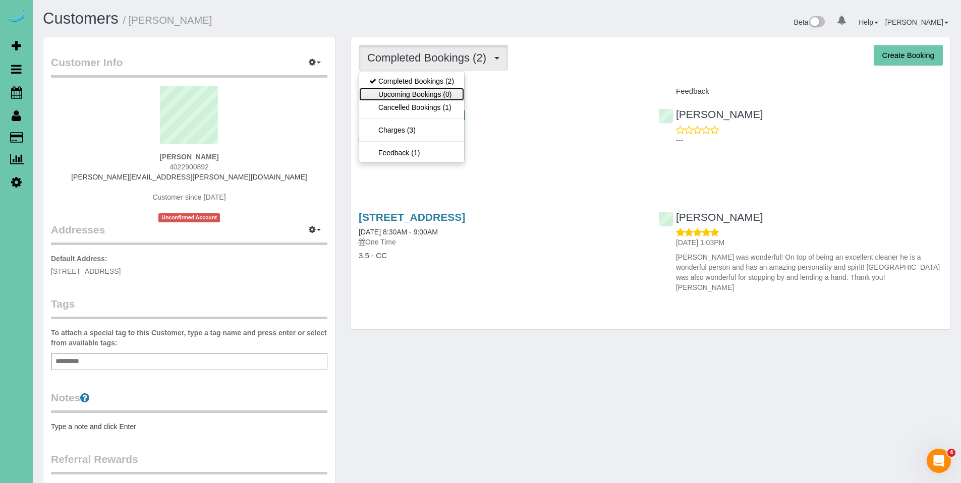
click at [408, 90] on link "Upcoming Bookings (0)" at bounding box center [411, 94] width 105 height 13
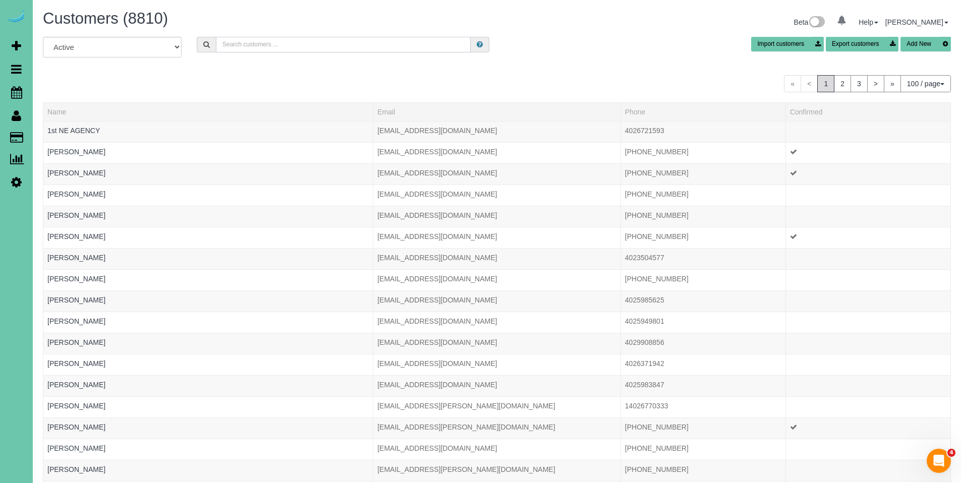
click at [288, 45] on input "text" at bounding box center [343, 45] width 255 height 16
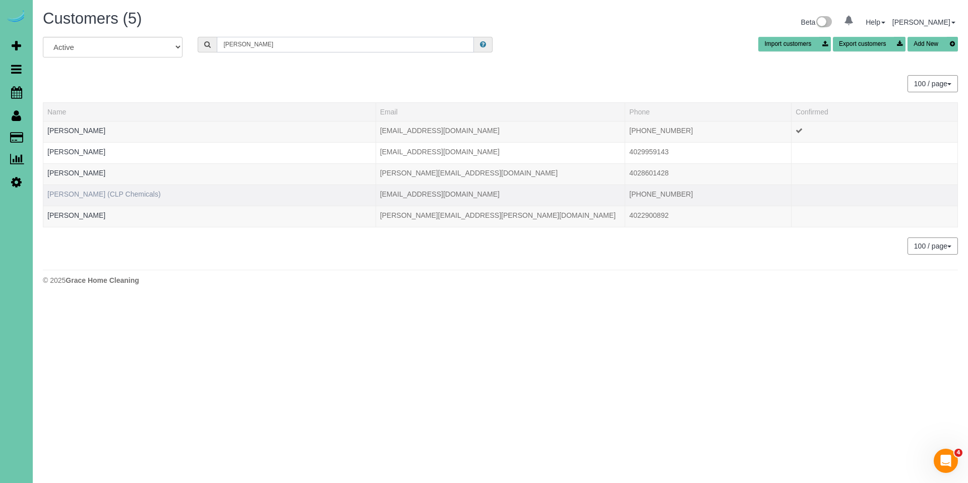
type input "jamie k"
click at [91, 192] on link "Jamie Kratky (CLP Chemicals)" at bounding box center [103, 194] width 113 height 8
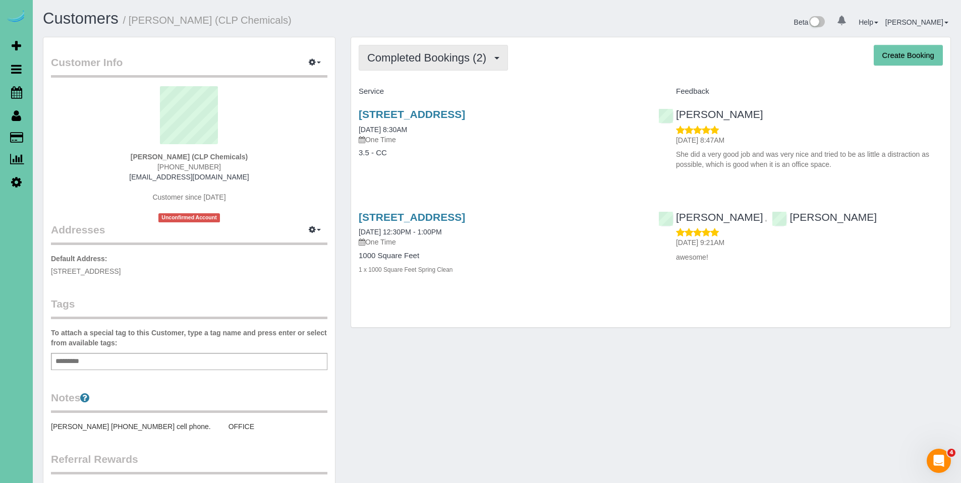
click at [451, 60] on span "Completed Bookings (2)" at bounding box center [429, 57] width 124 height 13
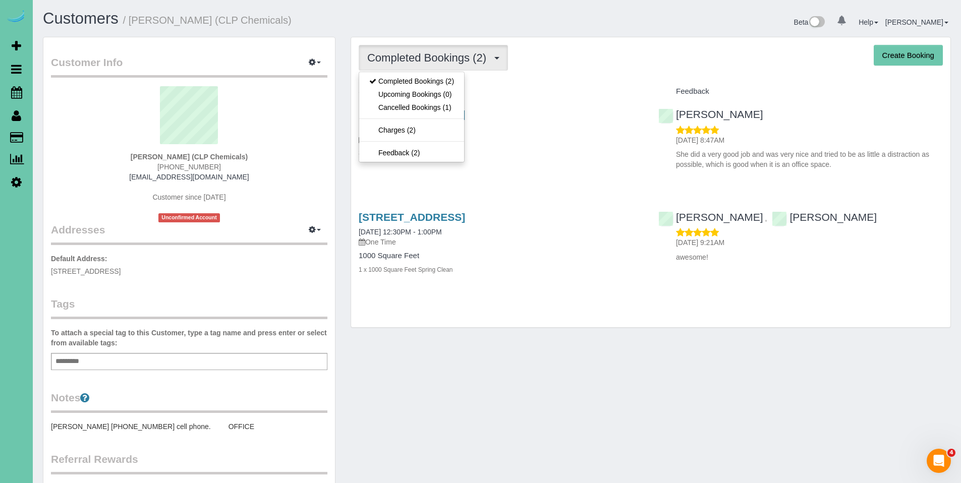
click at [536, 88] on h4 "Service" at bounding box center [501, 91] width 284 height 9
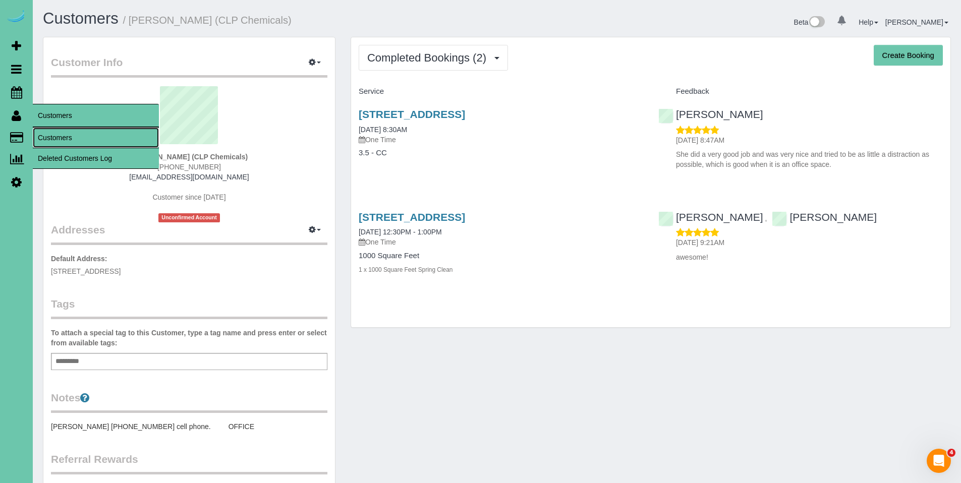
click at [45, 135] on link "Customers" at bounding box center [96, 138] width 126 height 20
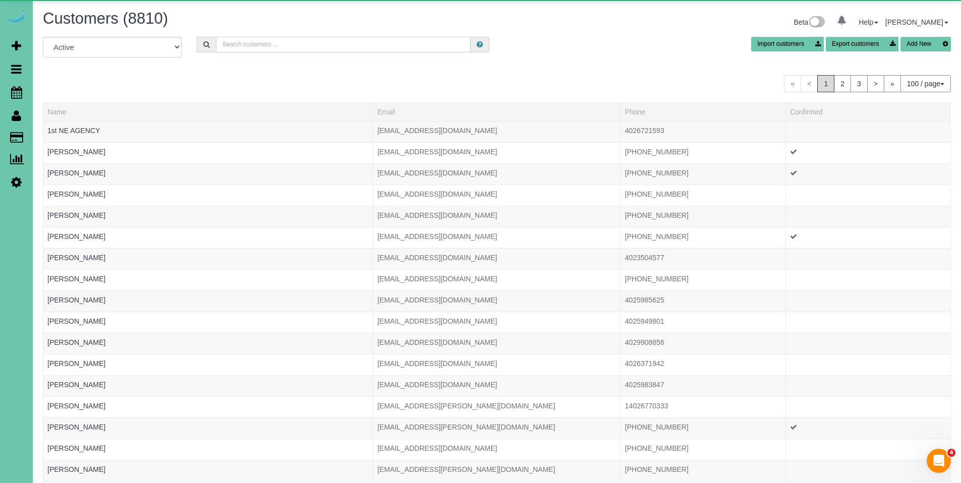
click at [304, 43] on input "text" at bounding box center [343, 45] width 255 height 16
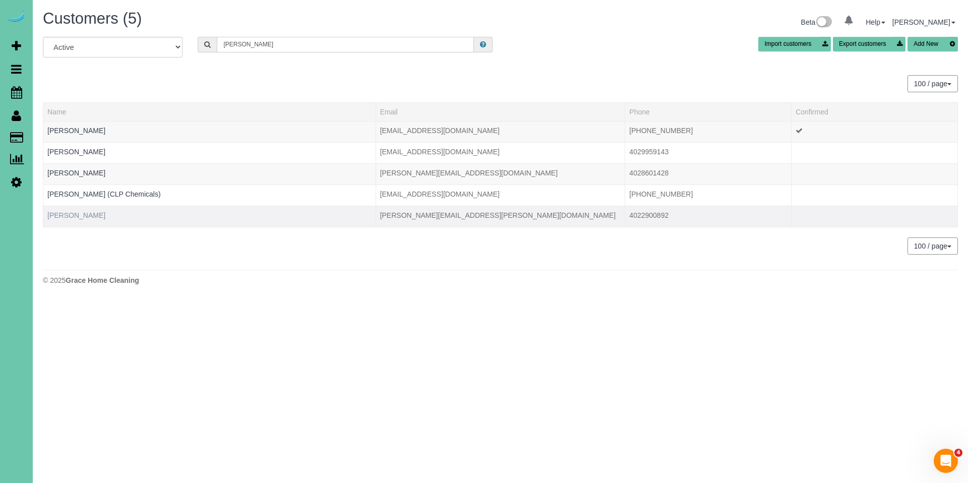
type input "jamie k"
click at [81, 214] on link "Jamie Kratky" at bounding box center [76, 215] width 58 height 8
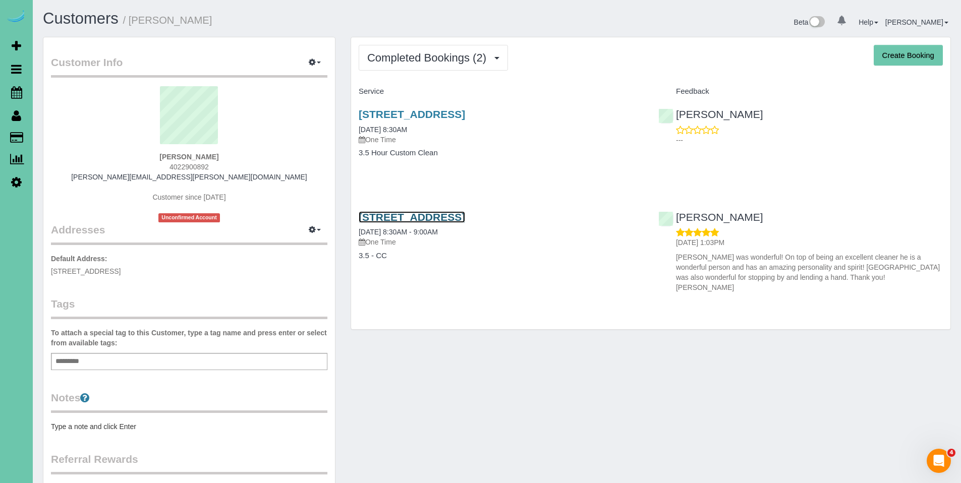
click at [440, 218] on link "17816 Corby St, Omaha, NE 68116" at bounding box center [412, 217] width 106 height 12
click at [419, 109] on link "17816 Corby St, Omaha, NE 68116" at bounding box center [412, 114] width 106 height 12
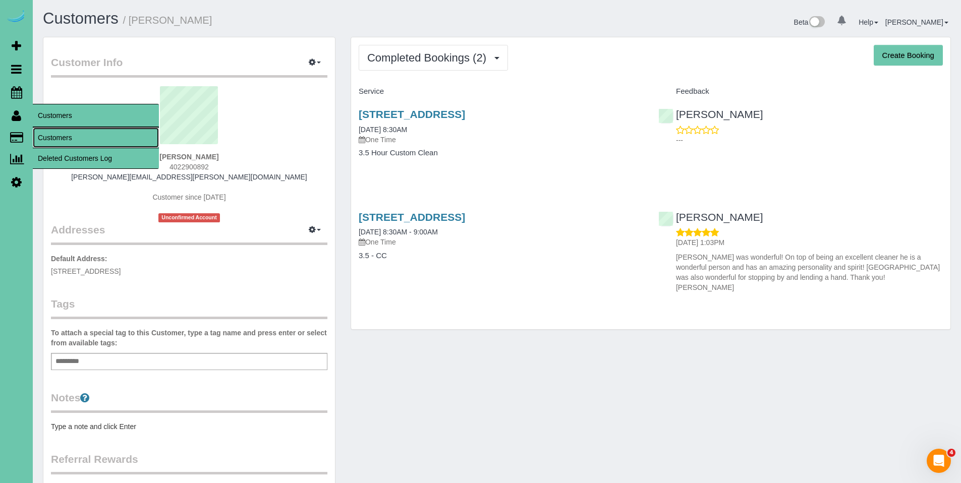
click at [56, 135] on link "Customers" at bounding box center [96, 138] width 126 height 20
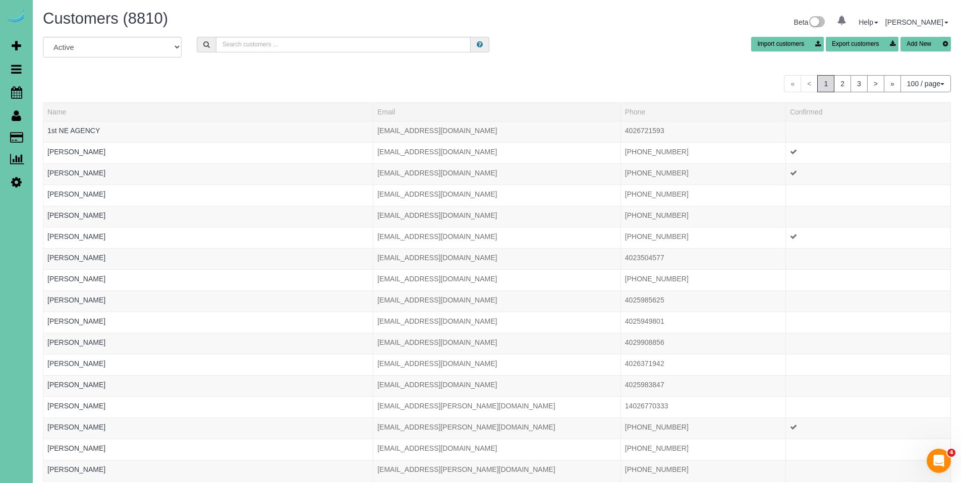
click at [304, 52] on div "All Active Archived Import customers Export customers Add New" at bounding box center [496, 51] width 923 height 28
click at [308, 46] on input "text" at bounding box center [343, 45] width 255 height 16
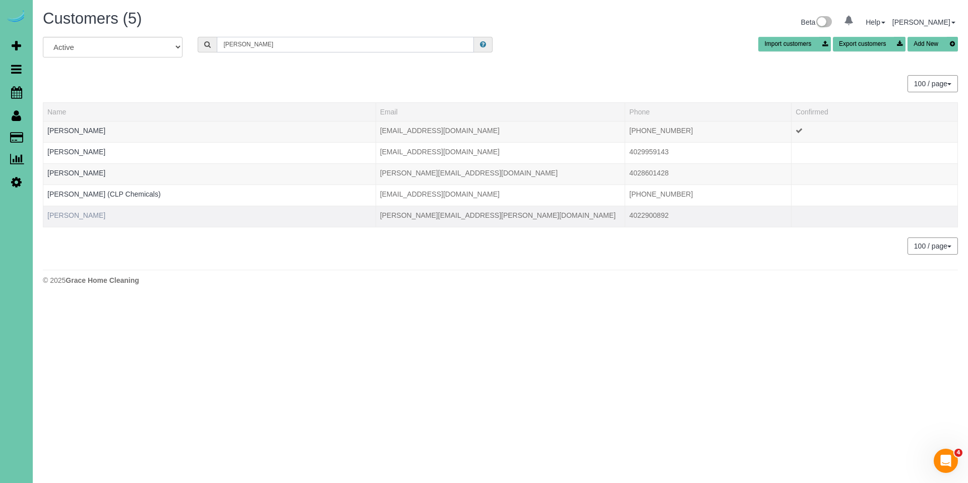
type input "jamie k"
click at [78, 214] on link "Jamie Kratky" at bounding box center [76, 215] width 58 height 8
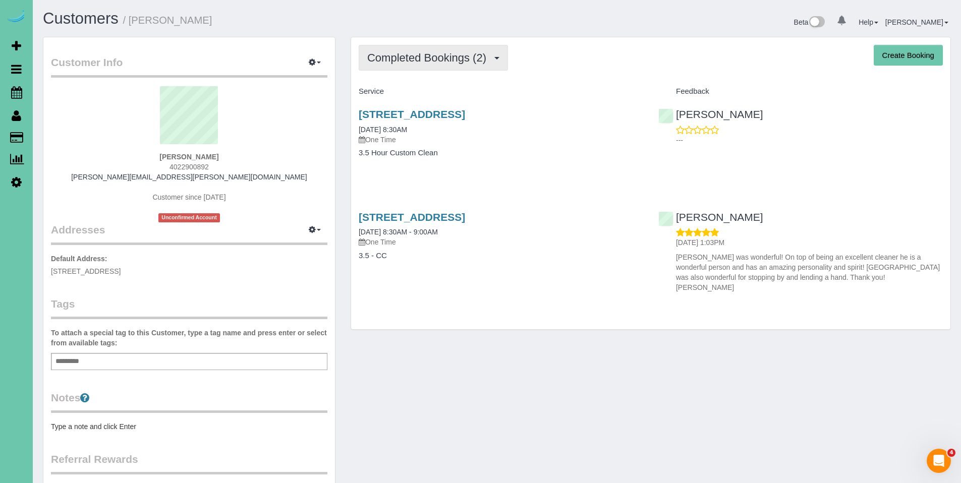
click at [446, 61] on span "Completed Bookings (2)" at bounding box center [429, 57] width 124 height 13
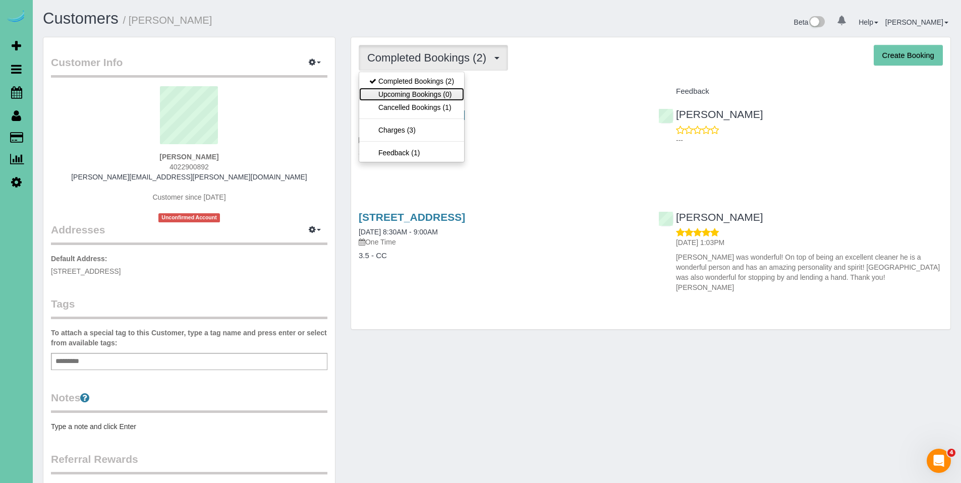
click at [429, 90] on link "Upcoming Bookings (0)" at bounding box center [411, 94] width 105 height 13
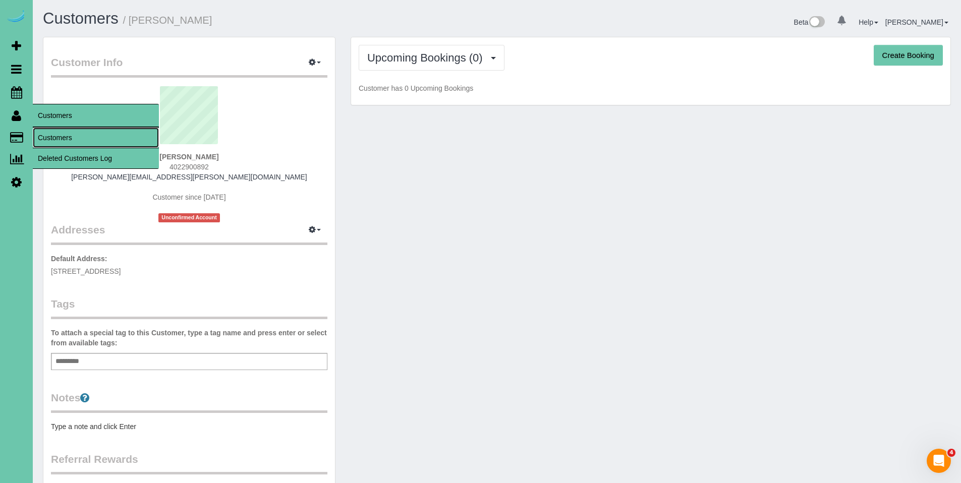
click at [49, 134] on link "Customers" at bounding box center [96, 138] width 126 height 20
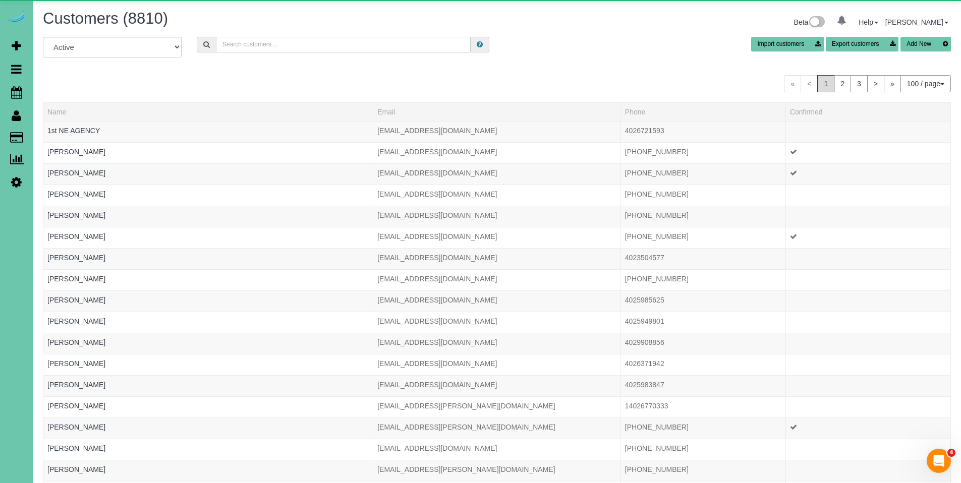
click at [299, 40] on input "text" at bounding box center [343, 45] width 255 height 16
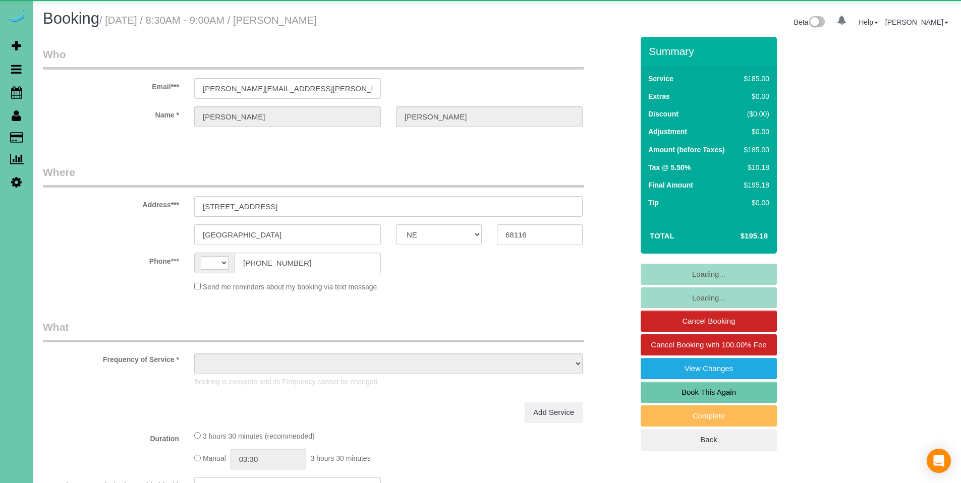
select select "NE"
select select "string:[GEOGRAPHIC_DATA]"
select select "object:645"
select select "string:fspay-36c06708-1fb4-4a66-b99b-4b290b2af4ac"
select select "number:41"
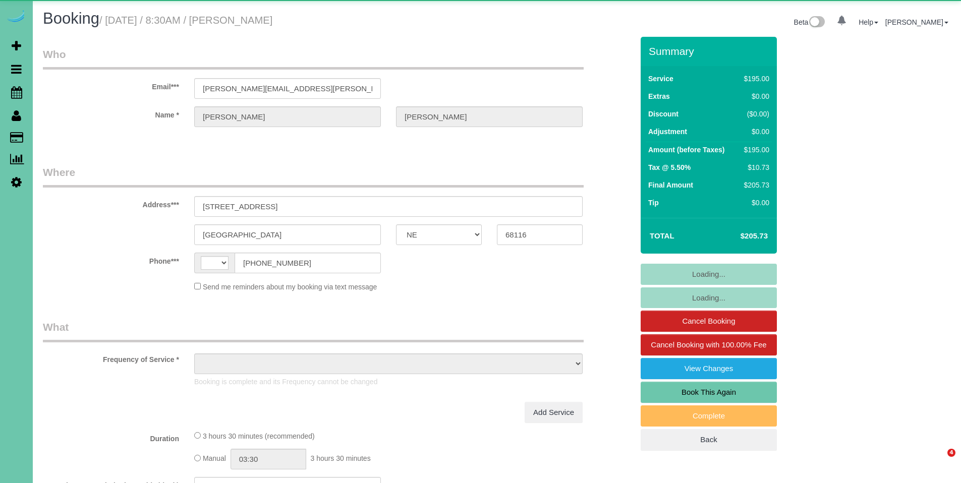
select select "NE"
select select "string:[GEOGRAPHIC_DATA]"
select select "object:645"
select select "number:41"
